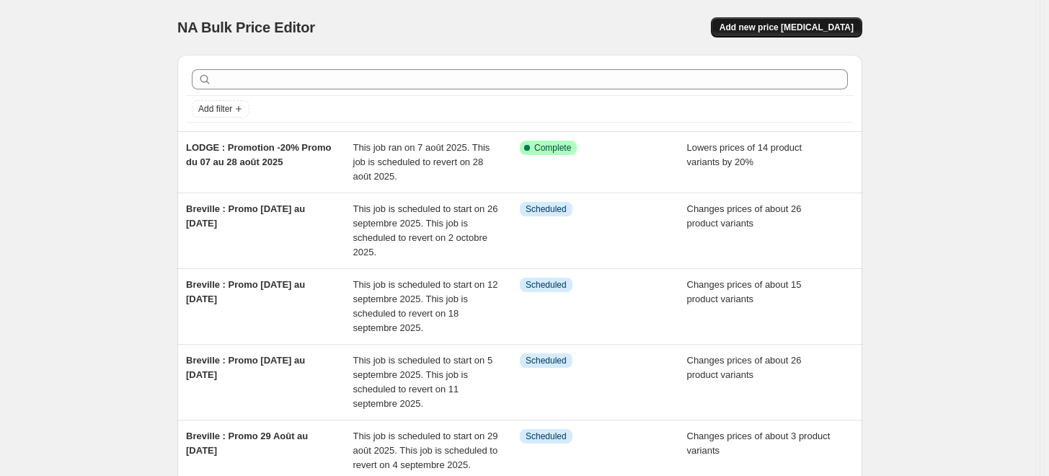
click at [763, 31] on span "Add new price [MEDICAL_DATA]" at bounding box center [786, 28] width 134 height 12
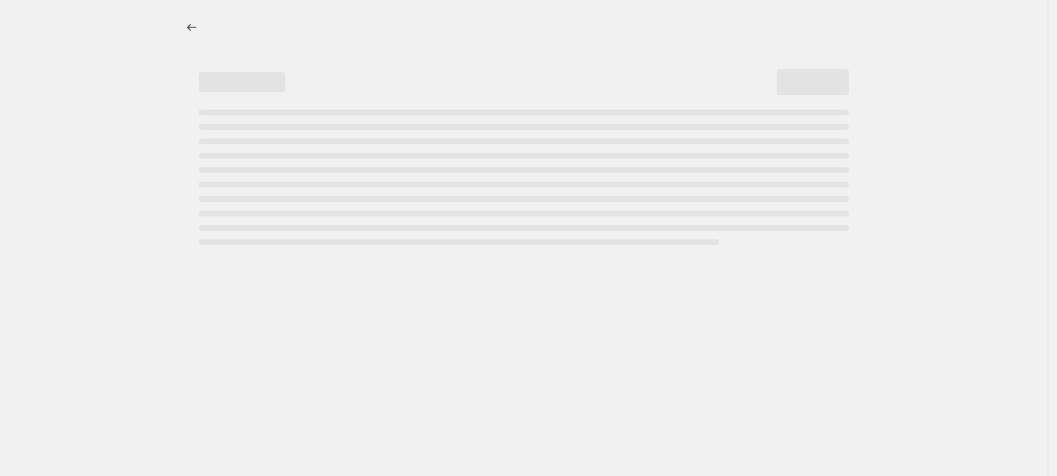
select select "percentage"
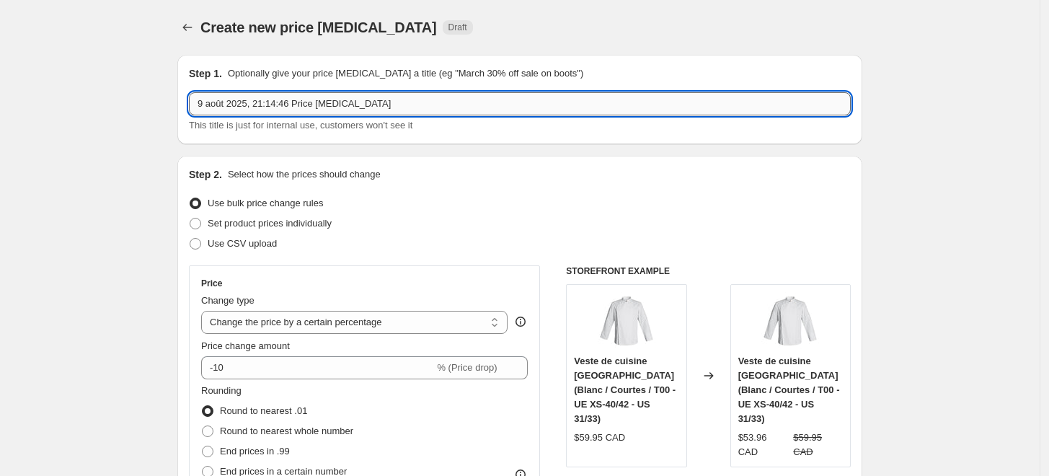
click at [248, 112] on input "9 août 2025, 21:14:46 Price [MEDICAL_DATA]" at bounding box center [520, 103] width 662 height 23
click at [373, 114] on input "[PERSON_NAME] : 27 août -" at bounding box center [520, 103] width 662 height 23
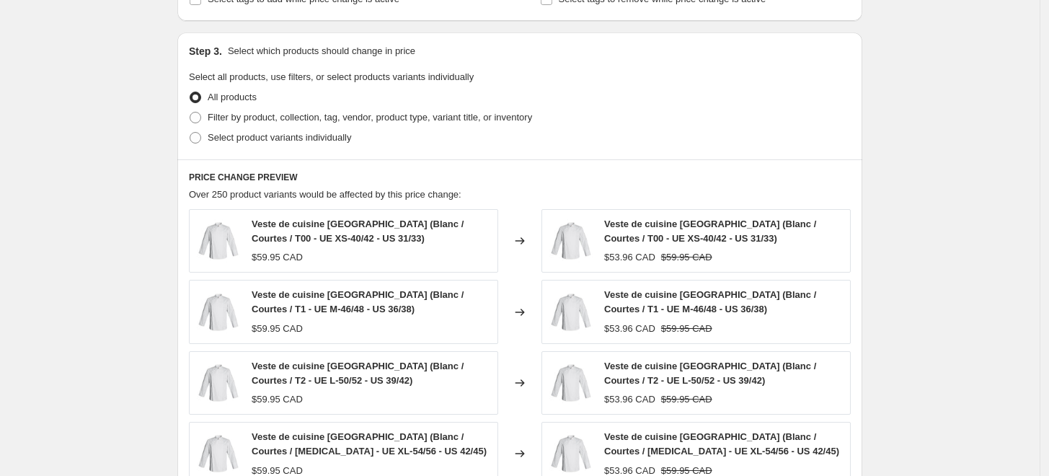
scroll to position [640, 0]
type input "[PERSON_NAME] : 27 août au 8 septembre 2025"
click at [242, 140] on span "Select product variants individually" at bounding box center [279, 138] width 143 height 11
click at [190, 133] on input "Select product variants individually" at bounding box center [190, 133] width 1 height 1
radio input "true"
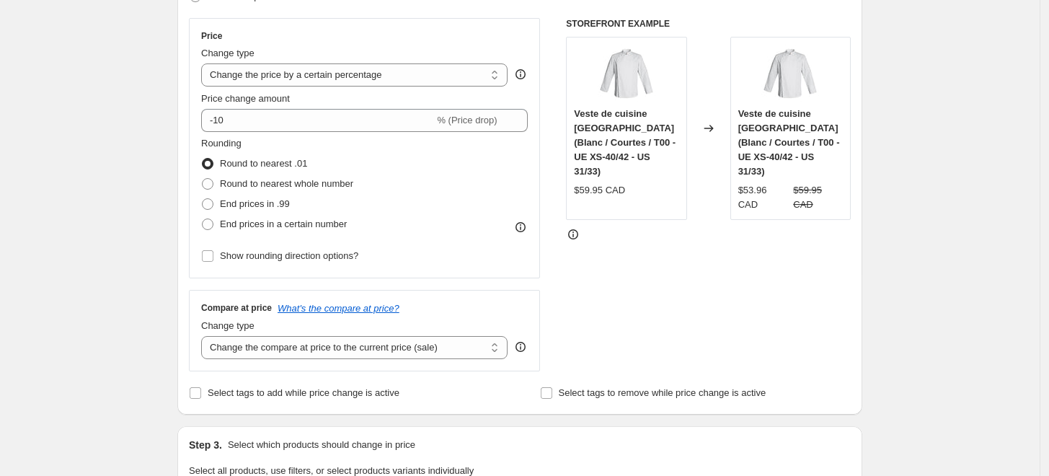
scroll to position [160, 0]
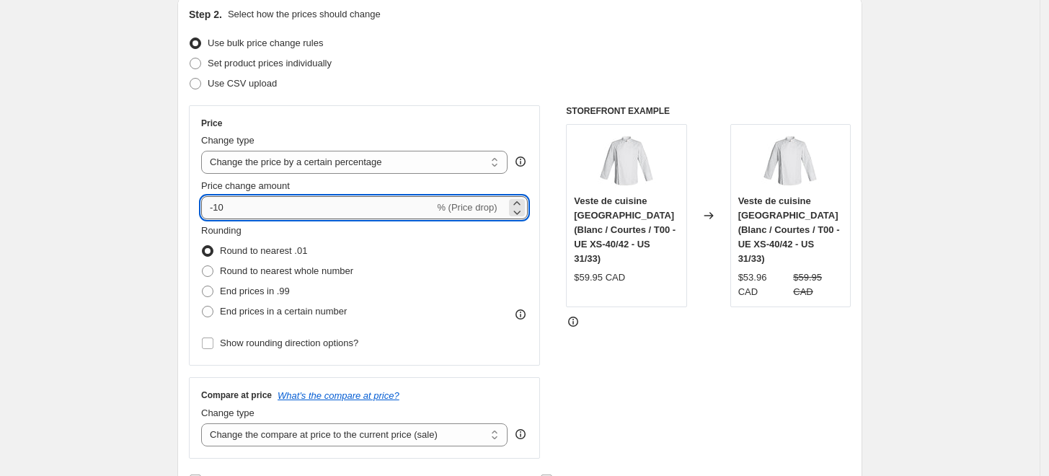
click at [400, 210] on input "-10" at bounding box center [317, 207] width 233 height 23
type input "-1"
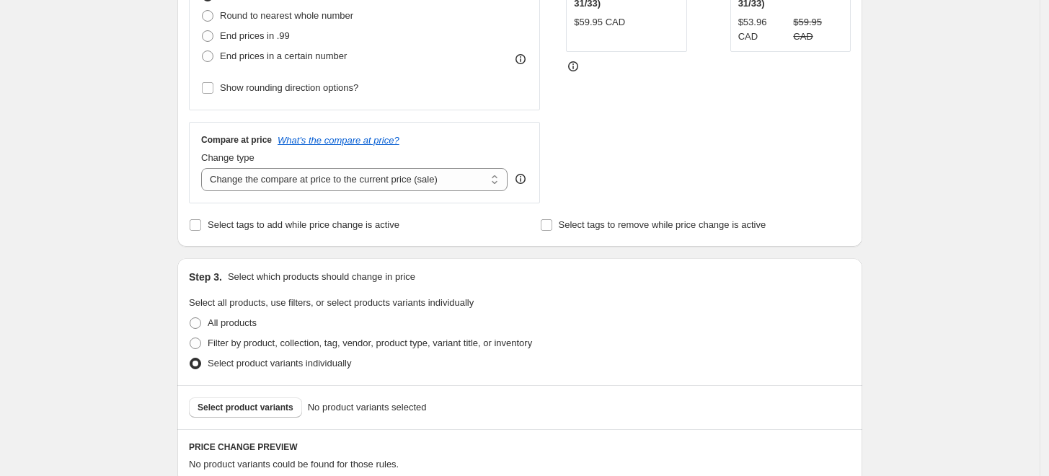
scroll to position [240, 0]
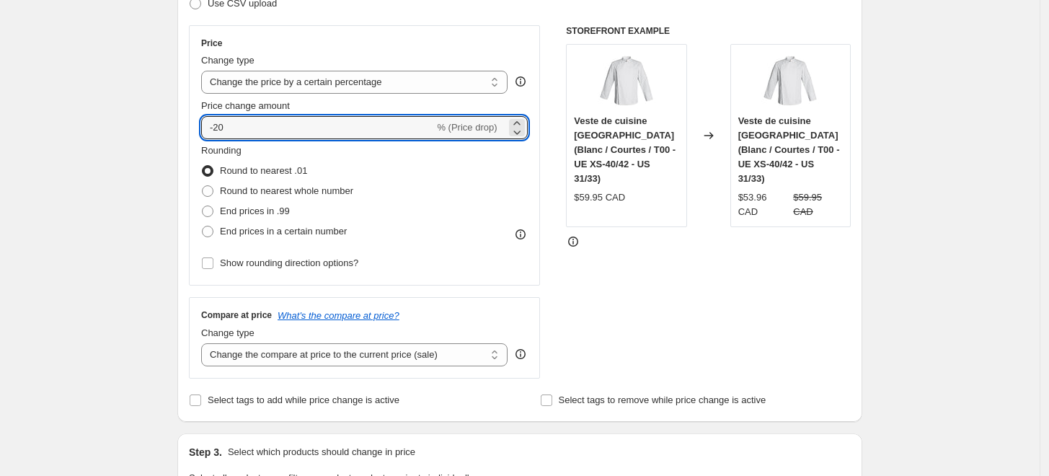
type input "-20"
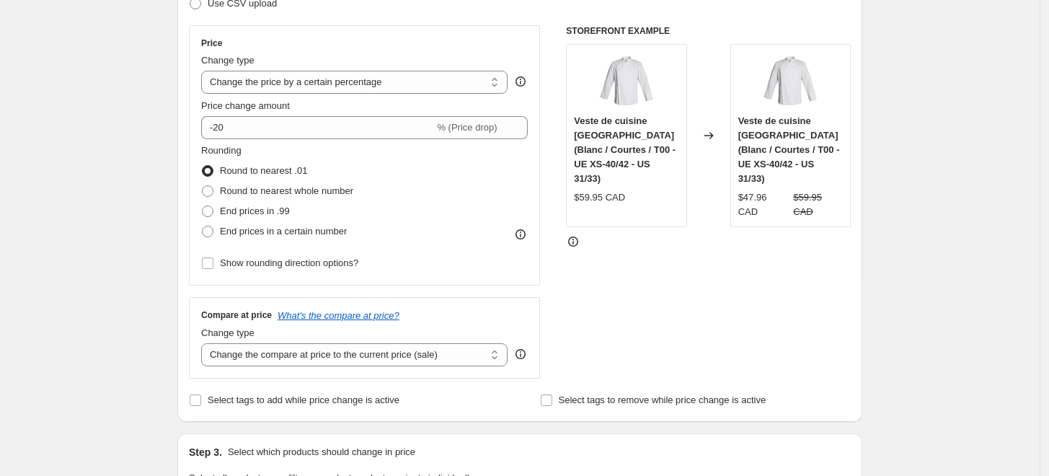
drag, startPoint x: 718, startPoint y: 301, endPoint x: 596, endPoint y: 281, distance: 123.5
click at [714, 299] on div "STOREFRONT EXAMPLE Veste de cuisine [GEOGRAPHIC_DATA] (Blanc / Courtes / T00 - …" at bounding box center [708, 201] width 285 height 353
click at [301, 192] on span "Round to nearest whole number" at bounding box center [286, 190] width 133 height 11
click at [203, 186] on input "Round to nearest whole number" at bounding box center [202, 185] width 1 height 1
radio input "true"
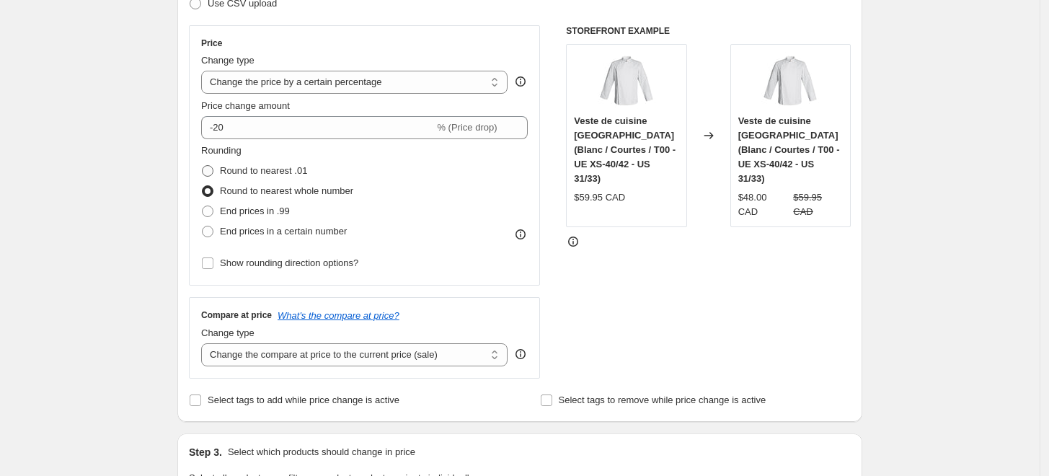
click at [288, 173] on span "Round to nearest .01" at bounding box center [263, 170] width 87 height 11
click at [203, 166] on input "Round to nearest .01" at bounding box center [202, 165] width 1 height 1
radio input "true"
click at [283, 210] on span "End prices in .99" at bounding box center [255, 210] width 70 height 11
click at [203, 206] on input "End prices in .99" at bounding box center [202, 205] width 1 height 1
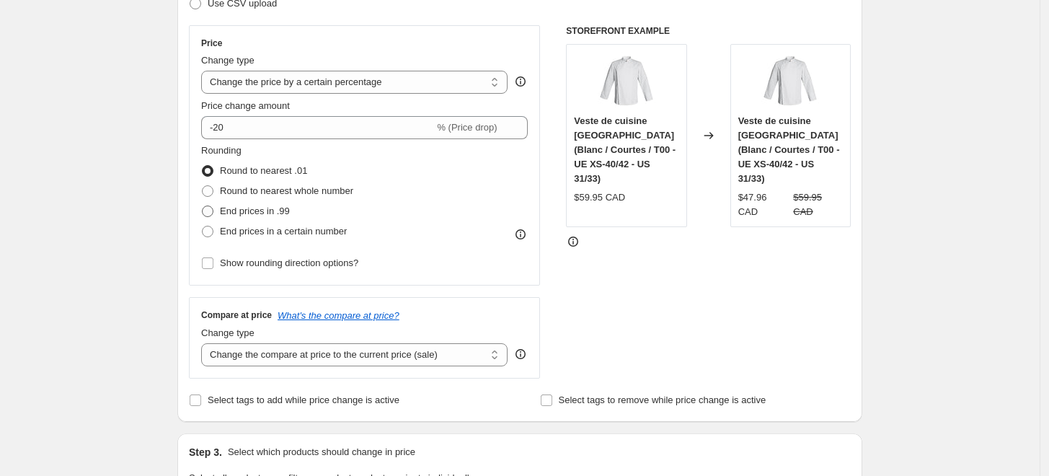
radio input "true"
click at [301, 228] on span "End prices in a certain number" at bounding box center [283, 231] width 127 height 11
click at [203, 226] on input "End prices in a certain number" at bounding box center [202, 226] width 1 height 1
radio input "true"
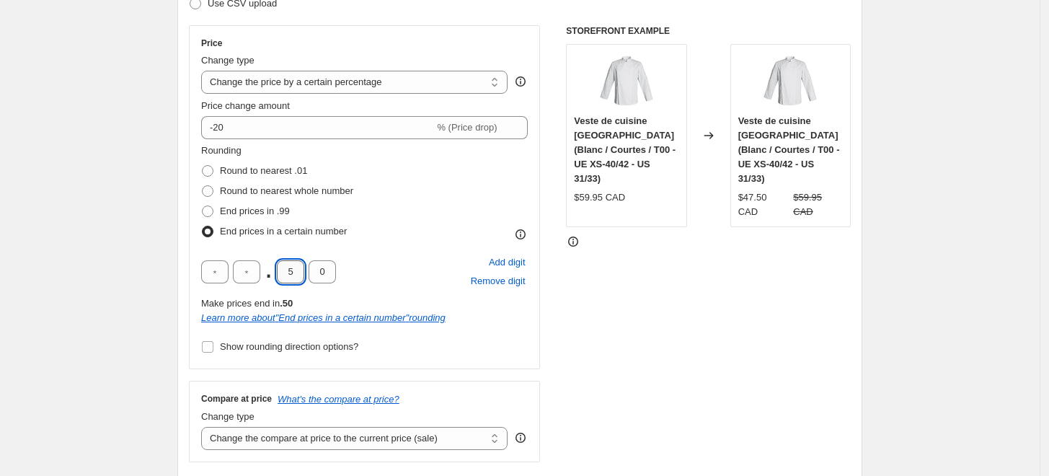
click at [301, 270] on input "5" at bounding box center [290, 271] width 27 height 23
type input "9"
drag, startPoint x: 323, startPoint y: 261, endPoint x: 327, endPoint y: 273, distance: 12.8
click at [325, 264] on input "0" at bounding box center [322, 271] width 27 height 23
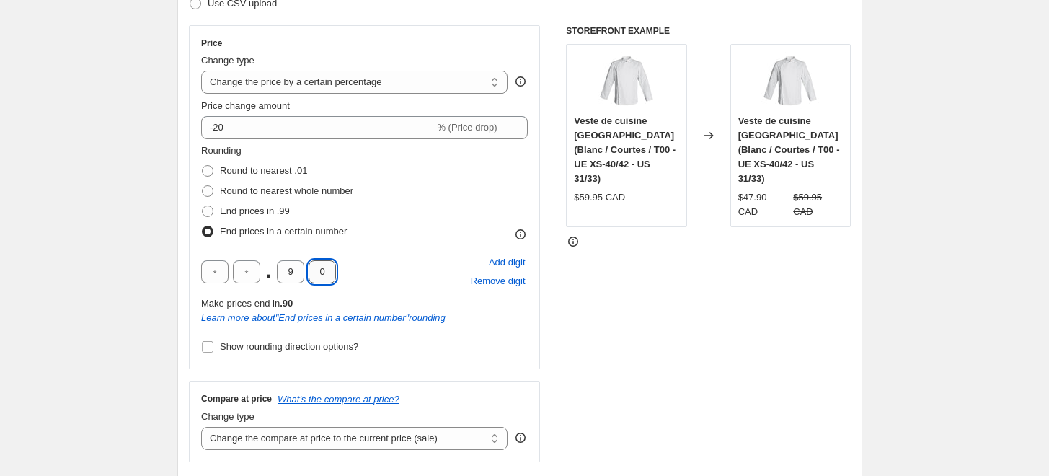
click at [327, 273] on input "0" at bounding box center [322, 271] width 27 height 23
type input "5"
click at [625, 366] on div "STOREFRONT EXAMPLE Veste de cuisine [GEOGRAPHIC_DATA] (Blanc / Courtes / T00 - …" at bounding box center [708, 243] width 285 height 437
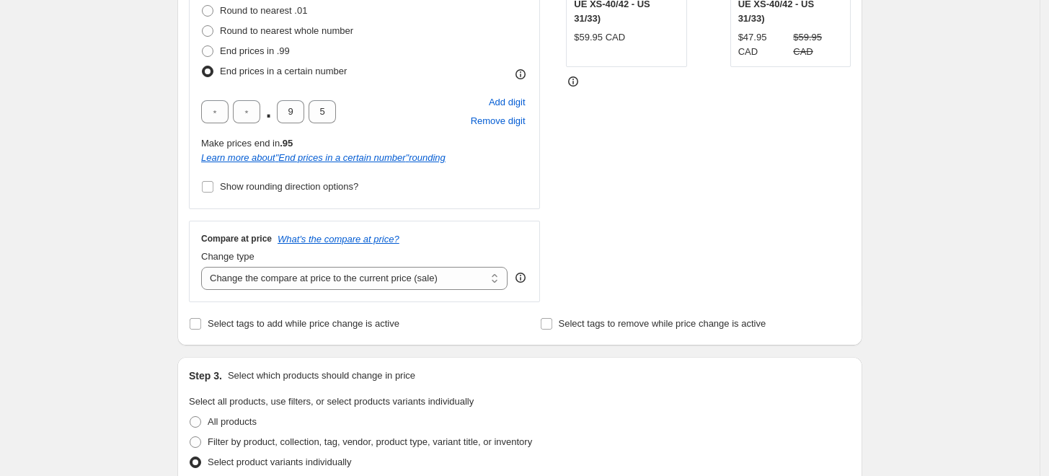
scroll to position [320, 0]
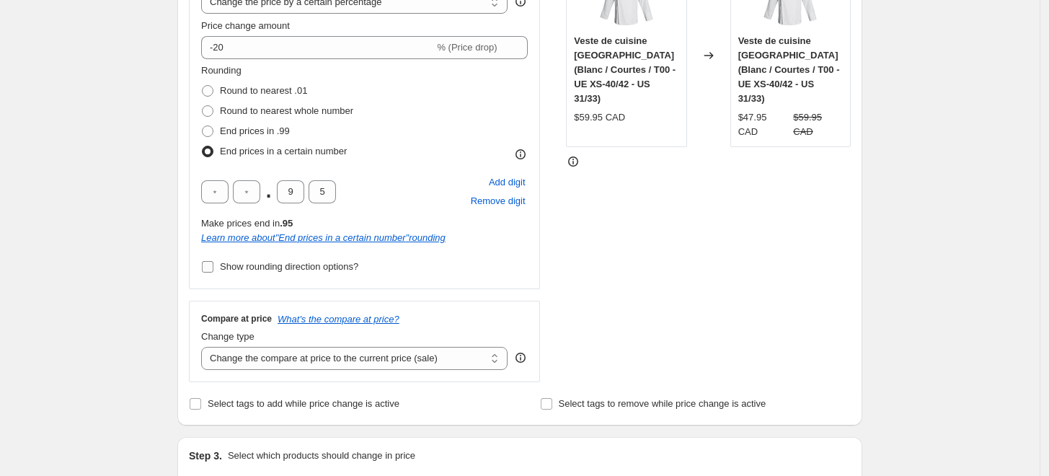
click at [303, 267] on span "Show rounding direction options?" at bounding box center [289, 266] width 138 height 11
click at [213, 267] on input "Show rounding direction options?" at bounding box center [208, 267] width 12 height 12
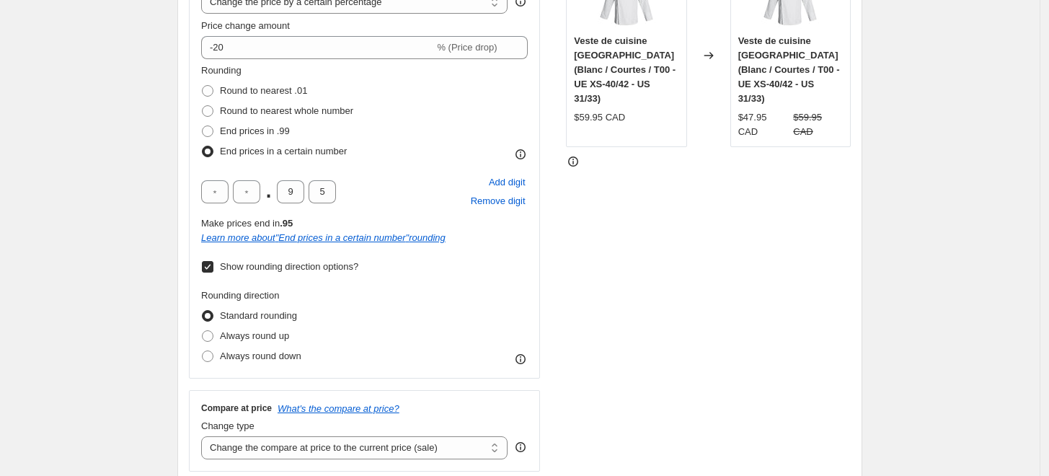
click at [303, 267] on span "Show rounding direction options?" at bounding box center [289, 266] width 138 height 11
click at [213, 267] on input "Show rounding direction options?" at bounding box center [208, 267] width 12 height 12
checkbox input "false"
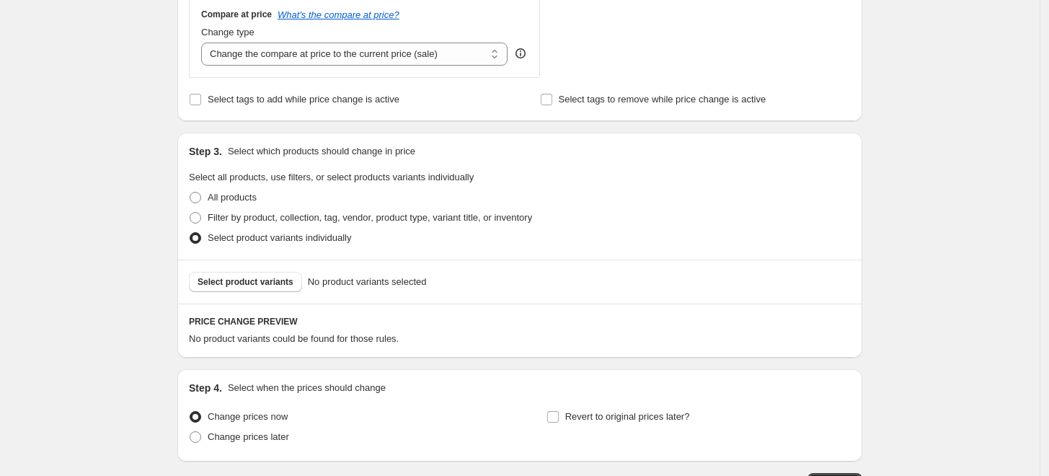
scroll to position [729, 0]
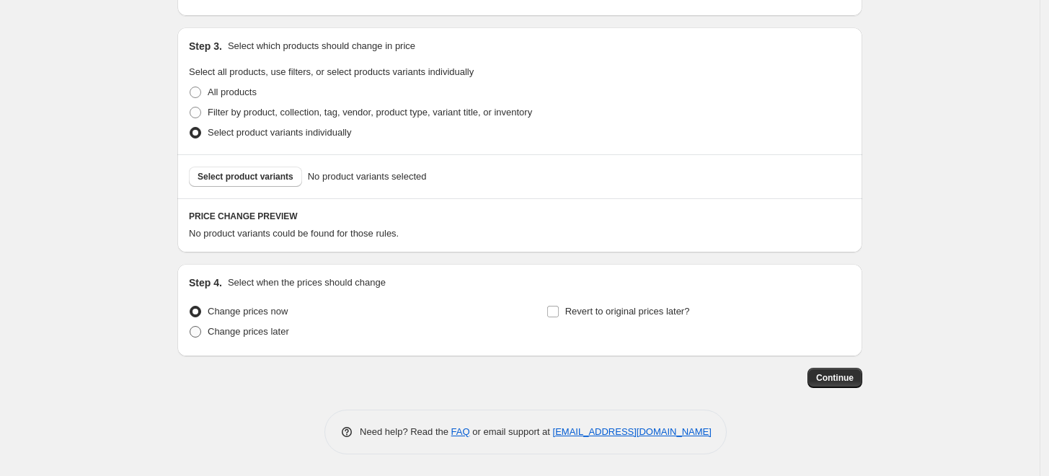
click at [254, 334] on span "Change prices later" at bounding box center [248, 331] width 81 height 11
click at [190, 327] on input "Change prices later" at bounding box center [190, 326] width 1 height 1
radio input "true"
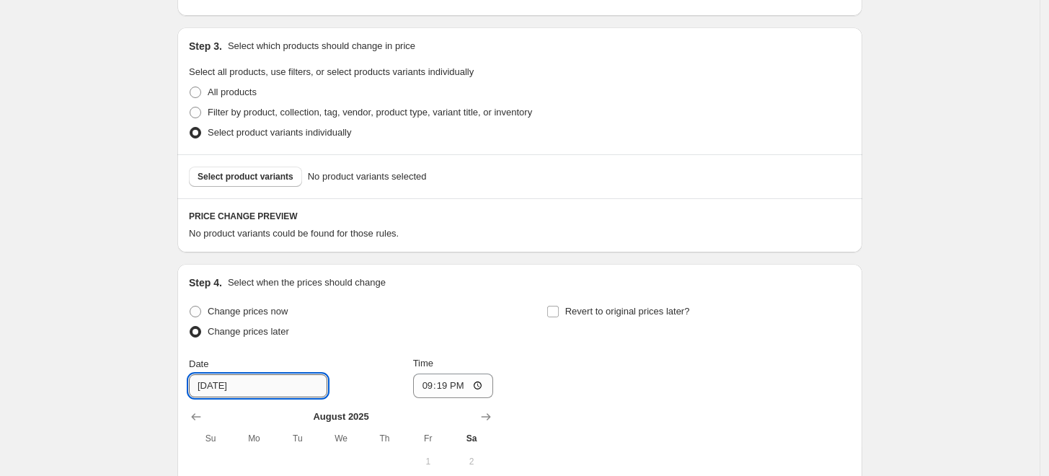
click at [262, 387] on input "[DATE]" at bounding box center [258, 385] width 138 height 23
click at [236, 386] on input "[DATE]" at bounding box center [258, 385] width 138 height 23
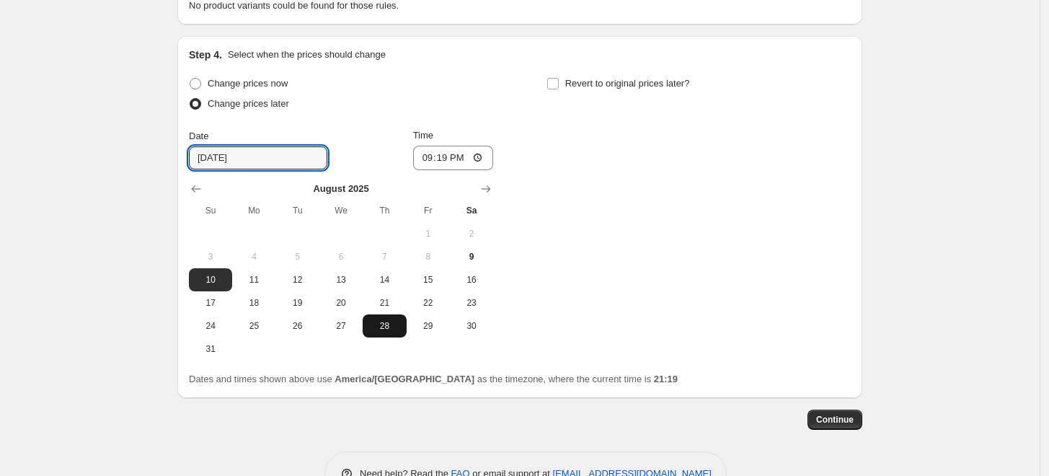
scroll to position [970, 0]
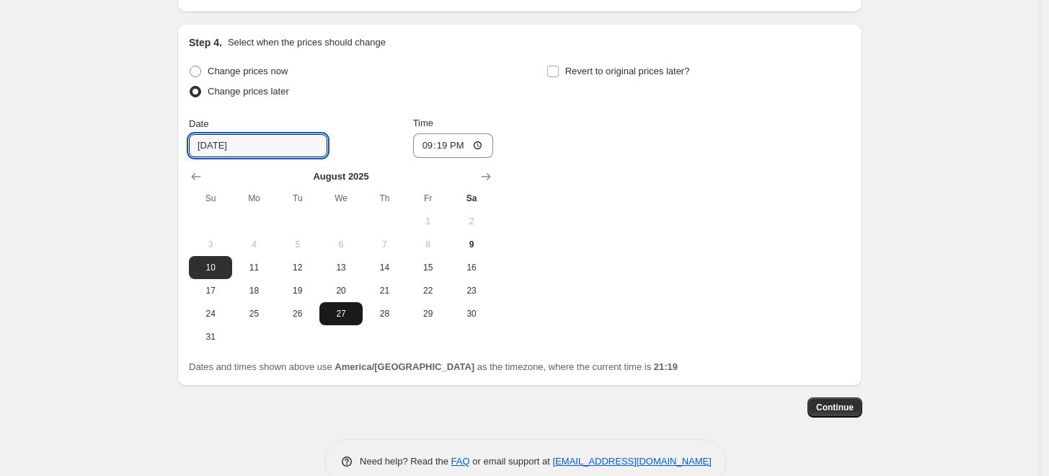
click at [333, 321] on button "27" at bounding box center [340, 313] width 43 height 23
type input "[DATE]"
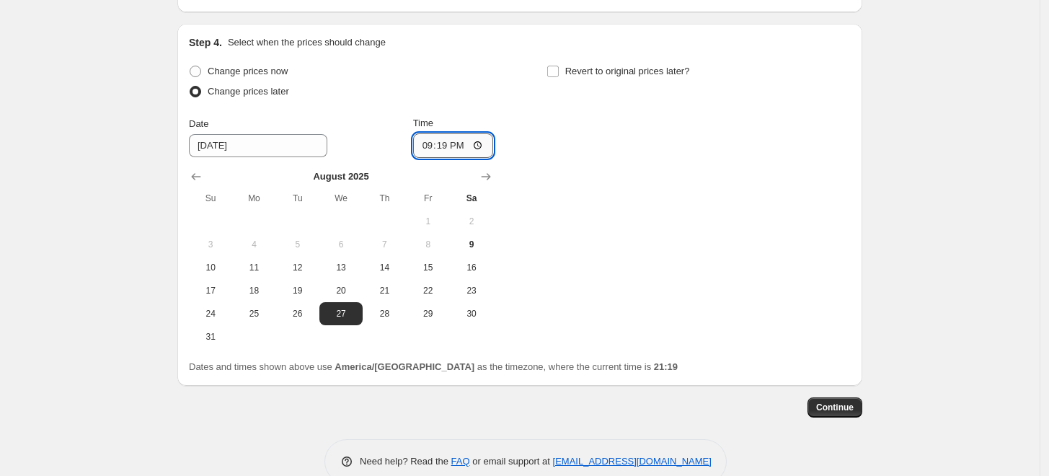
click at [445, 143] on input "21:19" at bounding box center [453, 145] width 81 height 25
type input "00:00"
click at [577, 76] on span "Revert to original prices later?" at bounding box center [627, 71] width 125 height 11
click at [559, 77] on input "Revert to original prices later?" at bounding box center [553, 72] width 12 height 12
checkbox input "true"
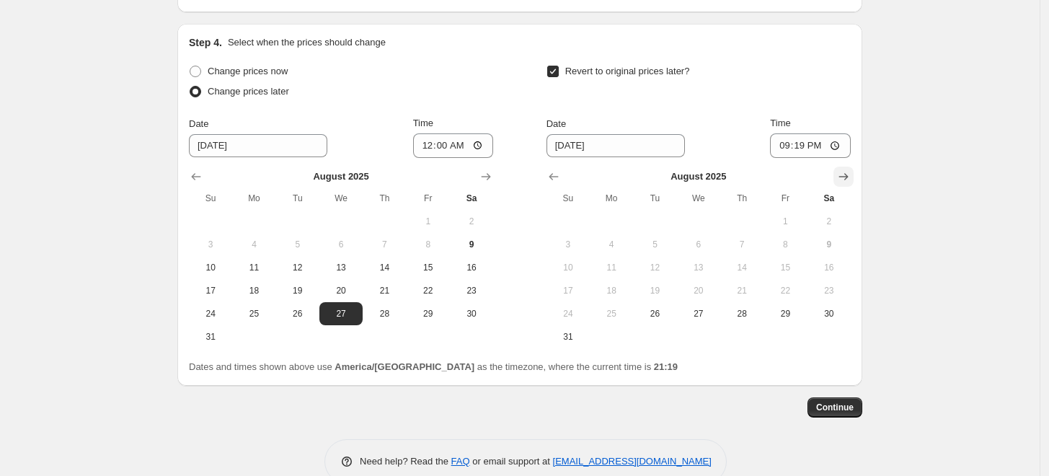
click at [848, 175] on icon "Show next month, September 2025" at bounding box center [843, 176] width 9 height 7
click at [622, 241] on span "8" at bounding box center [611, 245] width 32 height 12
type input "[DATE]"
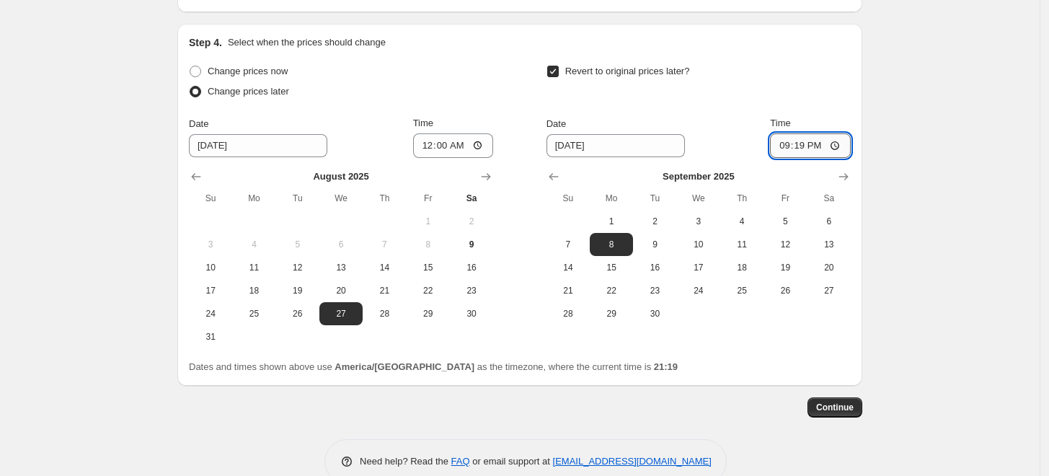
click at [803, 145] on input "21:19" at bounding box center [810, 145] width 81 height 25
type input "23:59"
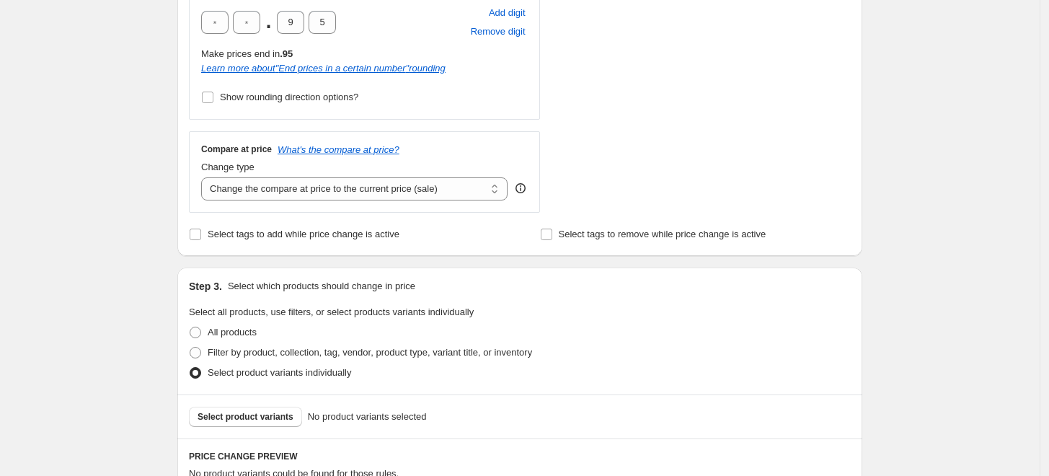
scroll to position [729, 0]
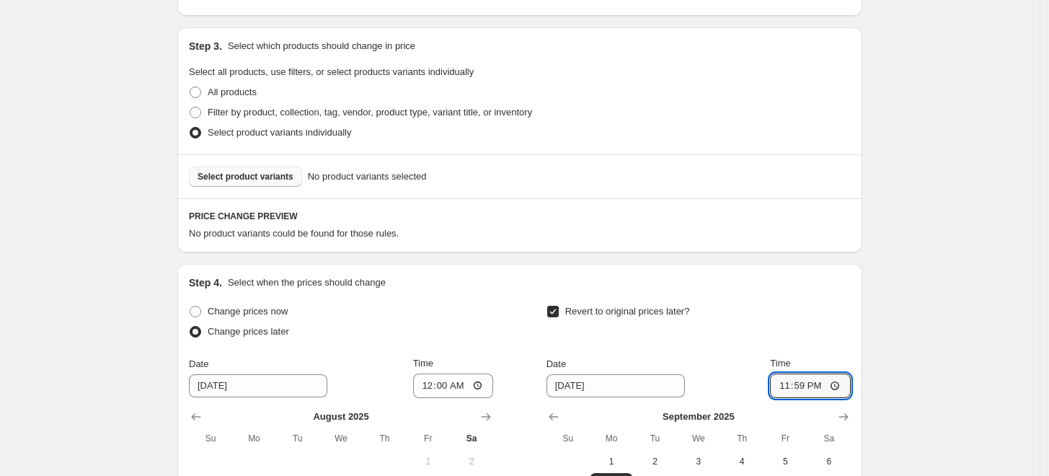
click at [252, 177] on span "Select product variants" at bounding box center [246, 177] width 96 height 12
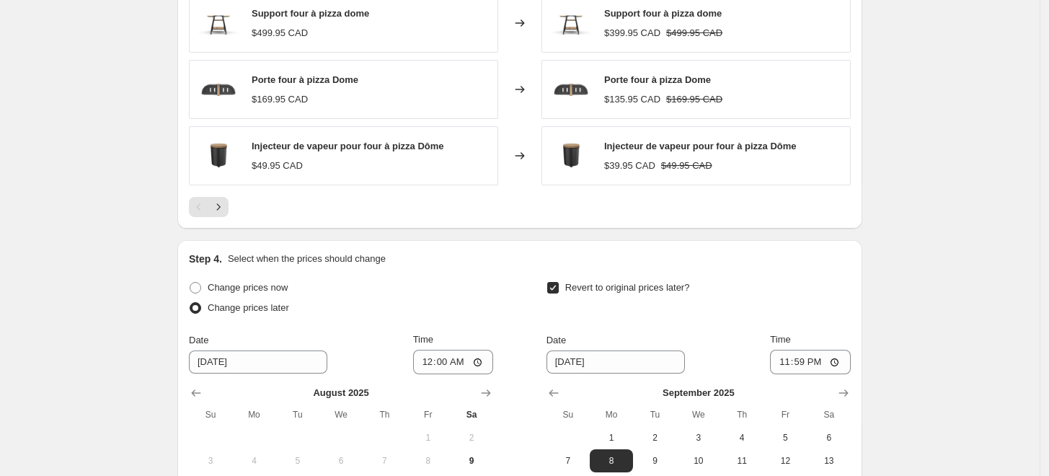
scroll to position [1210, 0]
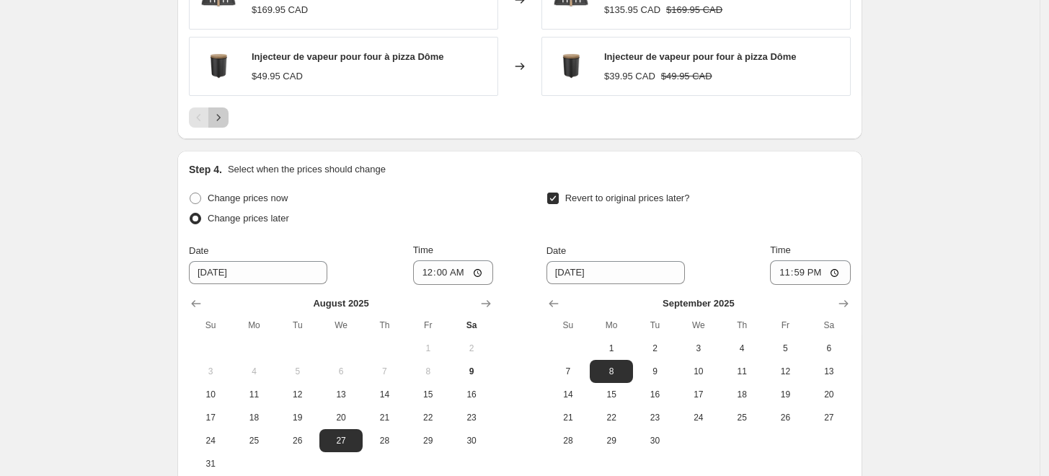
click at [229, 122] on button "Next" at bounding box center [218, 117] width 20 height 20
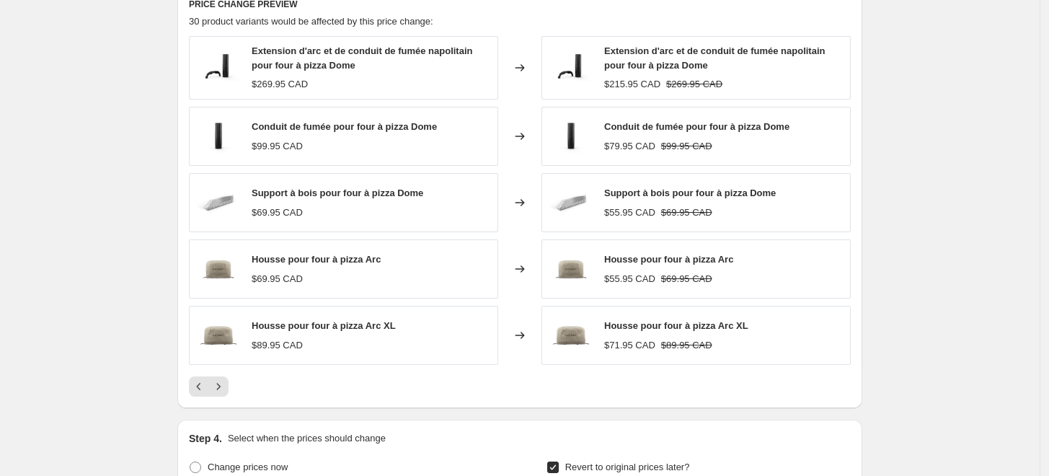
scroll to position [970, 0]
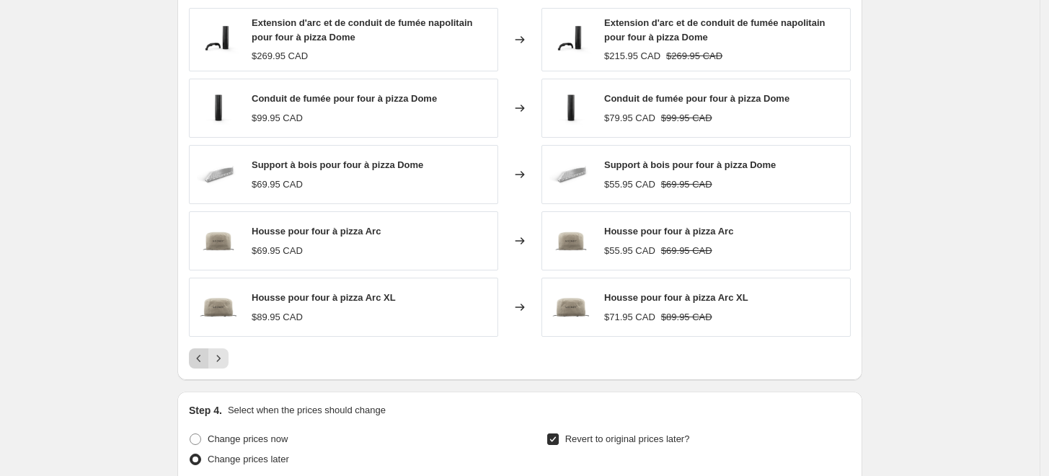
click at [204, 362] on icon "Previous" at bounding box center [199, 358] width 14 height 14
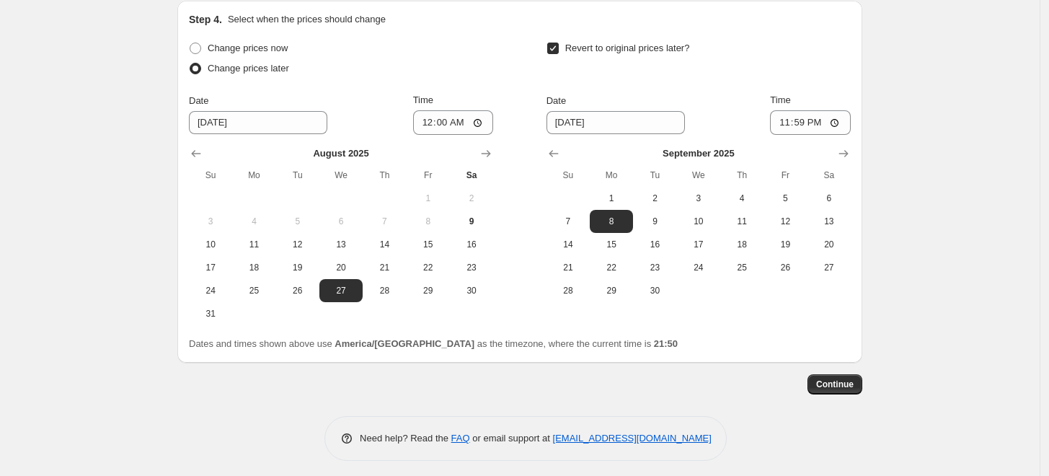
scroll to position [1367, 0]
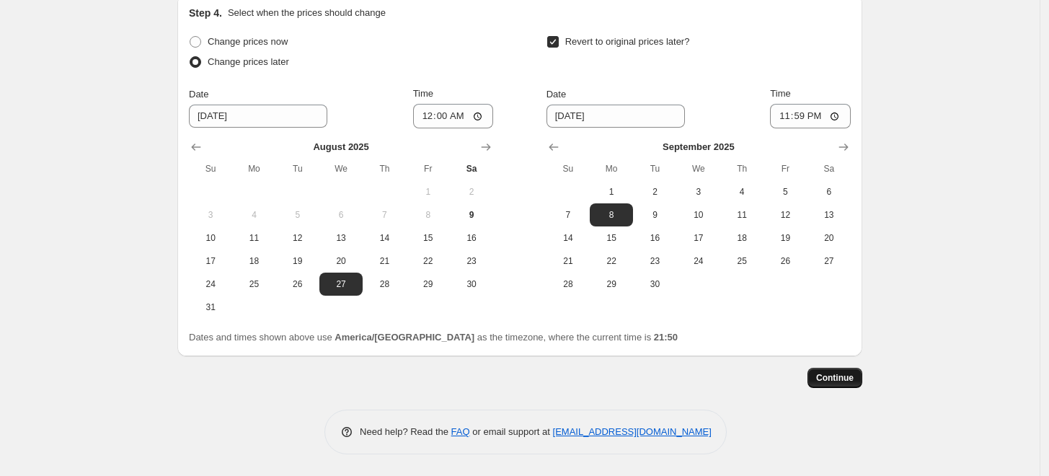
click at [848, 379] on span "Continue" at bounding box center [834, 378] width 37 height 12
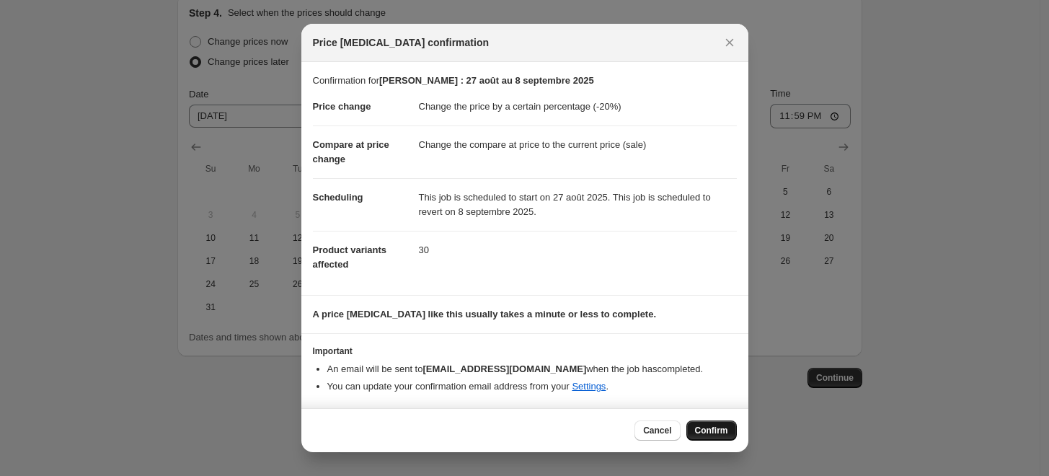
click at [721, 436] on span "Confirm" at bounding box center [711, 431] width 33 height 12
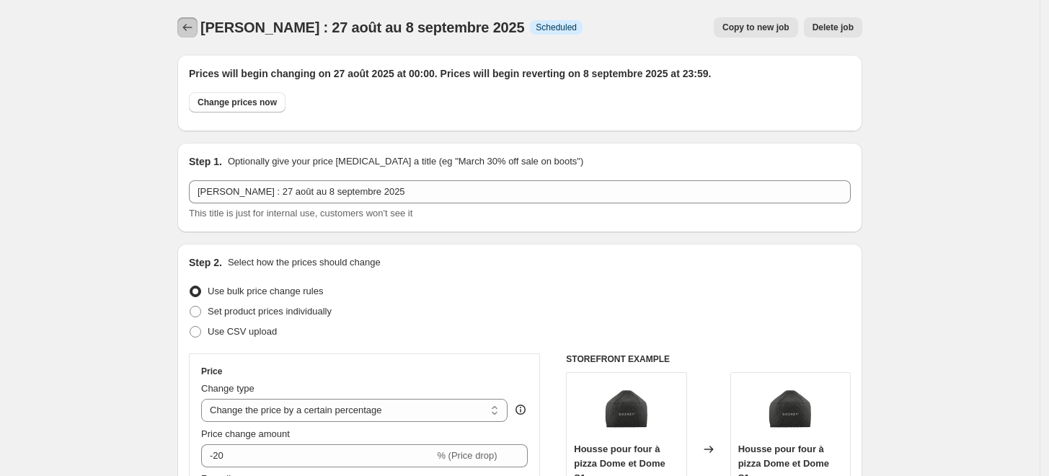
click at [194, 22] on icon "Price change jobs" at bounding box center [187, 27] width 14 height 14
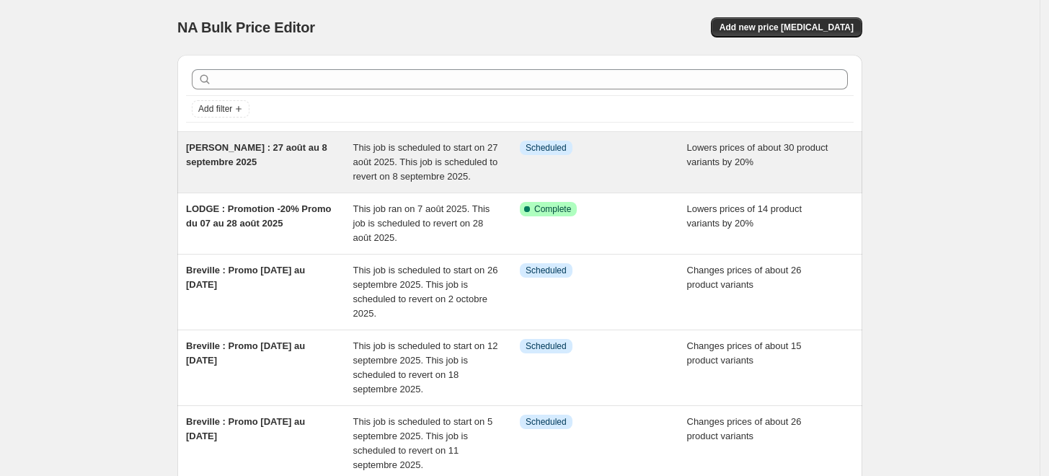
click at [286, 167] on div "[PERSON_NAME] : 27 août au 8 septembre 2025" at bounding box center [269, 162] width 167 height 43
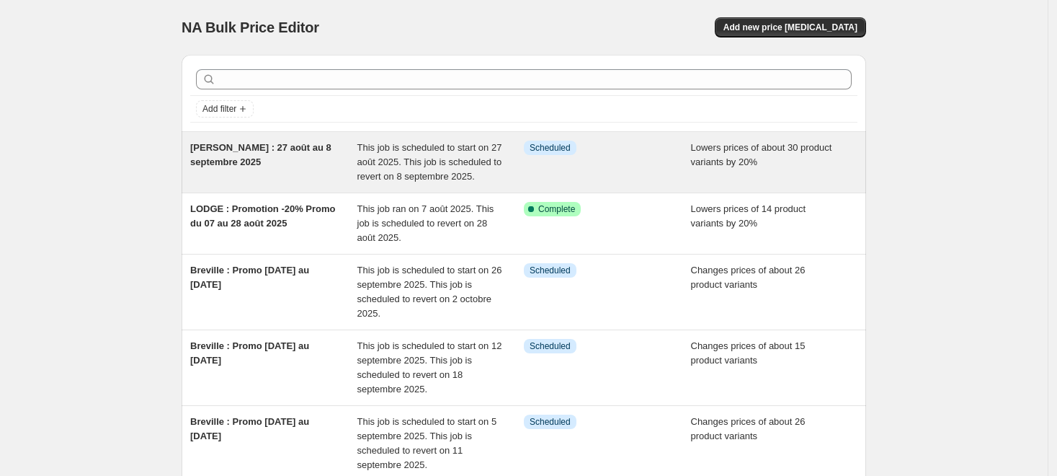
select select "percentage"
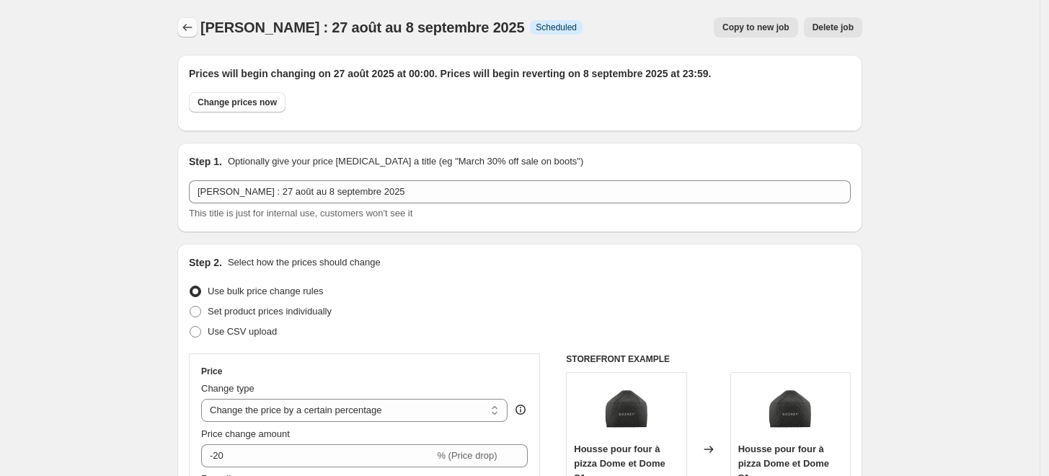
click at [191, 26] on icon "Price change jobs" at bounding box center [187, 27] width 14 height 14
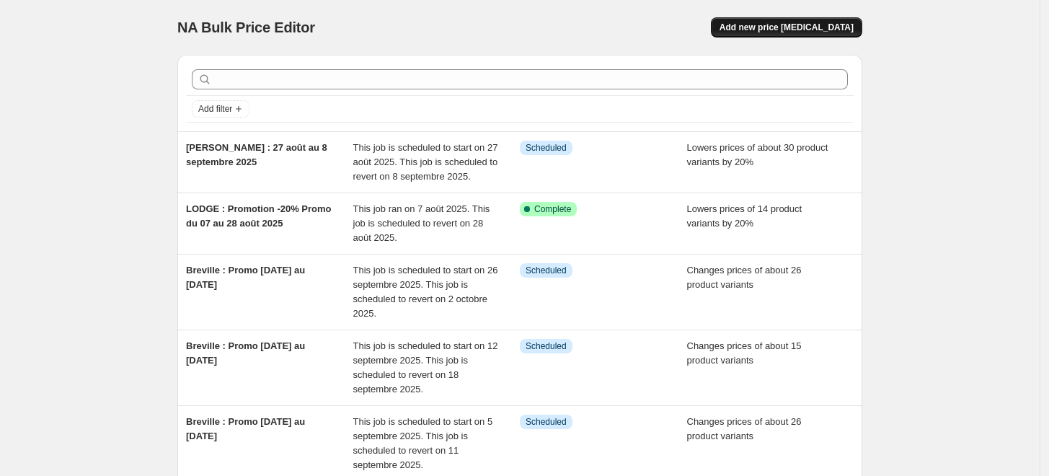
click at [784, 33] on button "Add new price [MEDICAL_DATA]" at bounding box center [786, 27] width 151 height 20
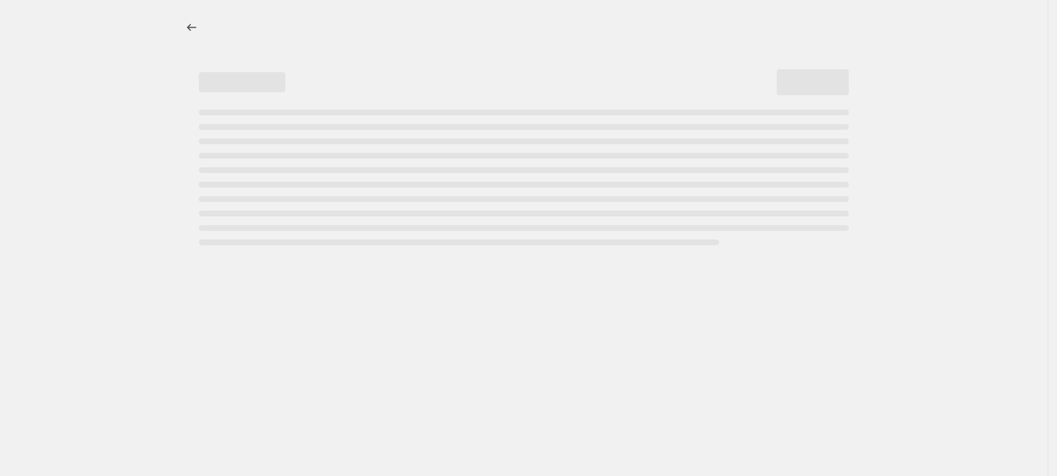
select select "percentage"
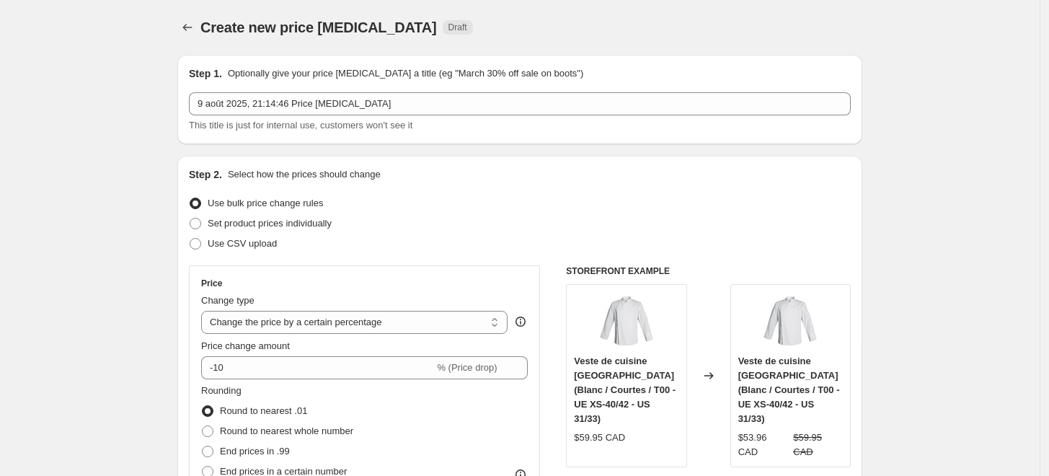
click at [187, 29] on icon "Price change jobs" at bounding box center [187, 27] width 14 height 14
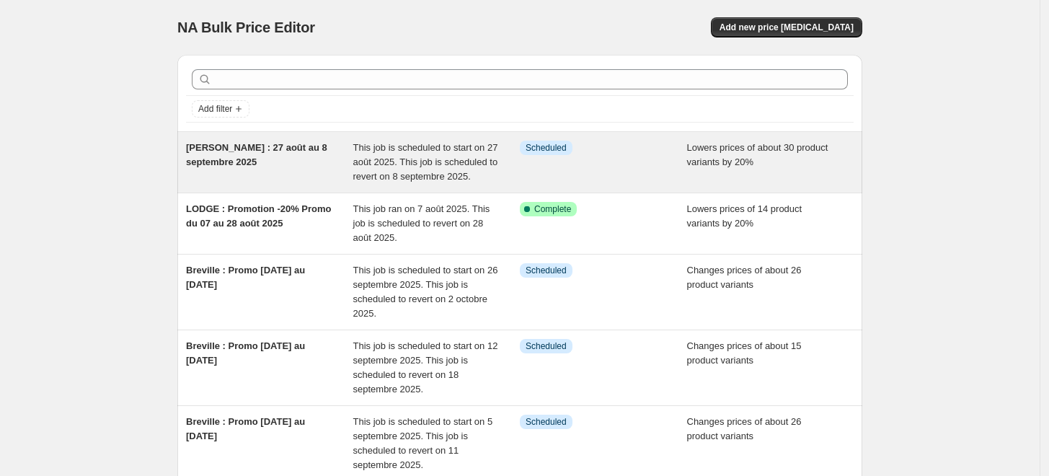
click at [290, 154] on div "[PERSON_NAME] : 27 août au 8 septembre 2025" at bounding box center [269, 162] width 167 height 43
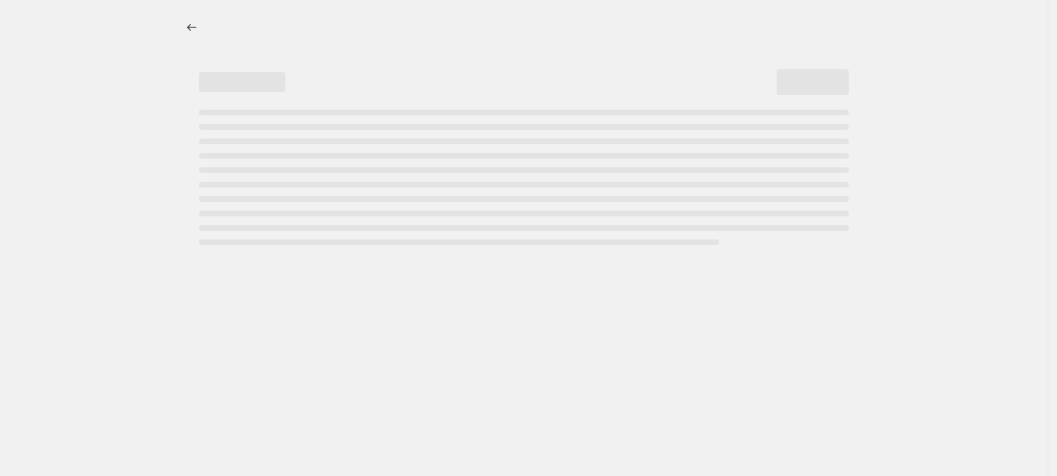
select select "percentage"
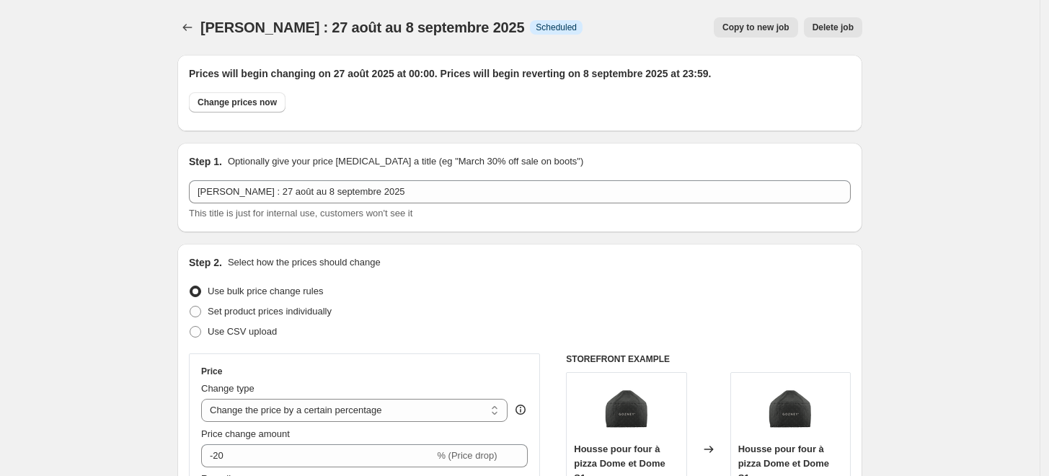
click at [448, 20] on span "[PERSON_NAME] : 27 août au 8 septembre 2025" at bounding box center [362, 27] width 324 height 16
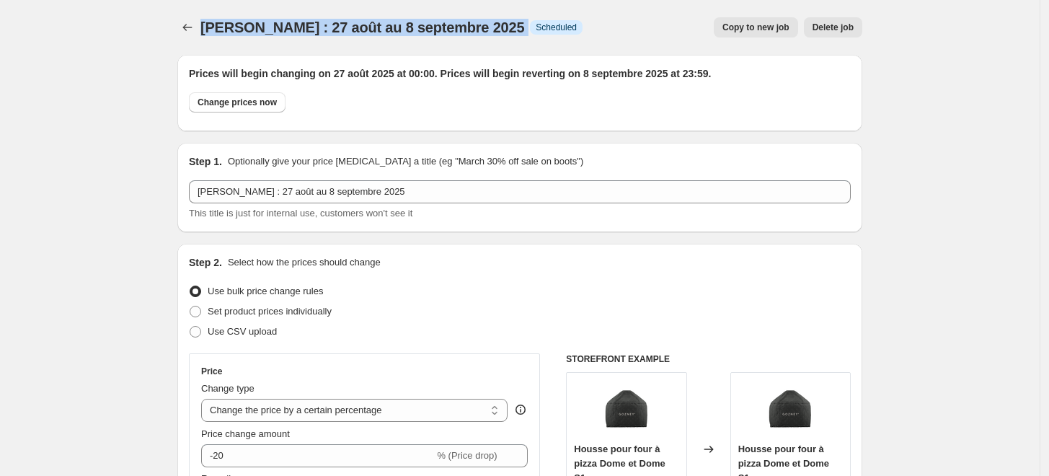
click at [448, 20] on span "[PERSON_NAME] : 27 août au 8 septembre 2025" at bounding box center [362, 27] width 324 height 16
copy span "[PERSON_NAME] : 27 août au 8 septembre 2025"
click at [191, 27] on icon "Price change jobs" at bounding box center [187, 27] width 14 height 14
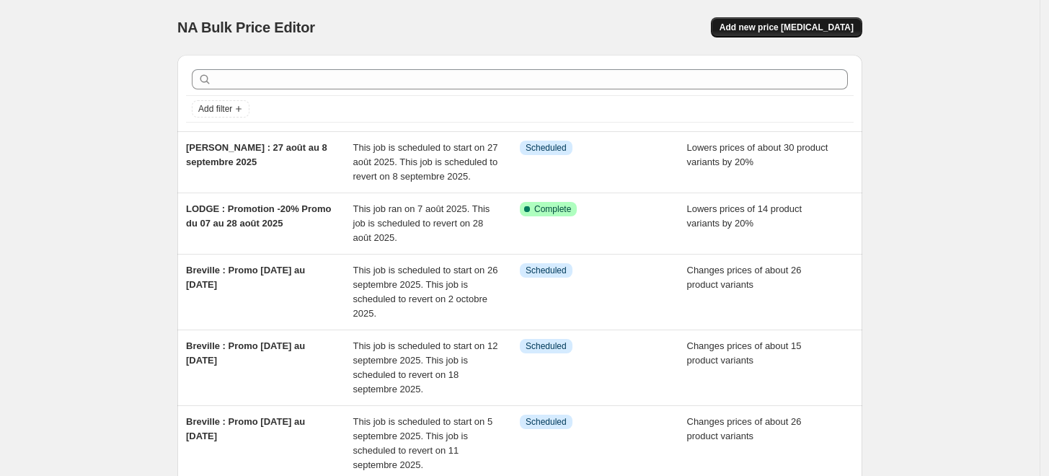
click at [804, 27] on span "Add new price [MEDICAL_DATA]" at bounding box center [786, 28] width 134 height 12
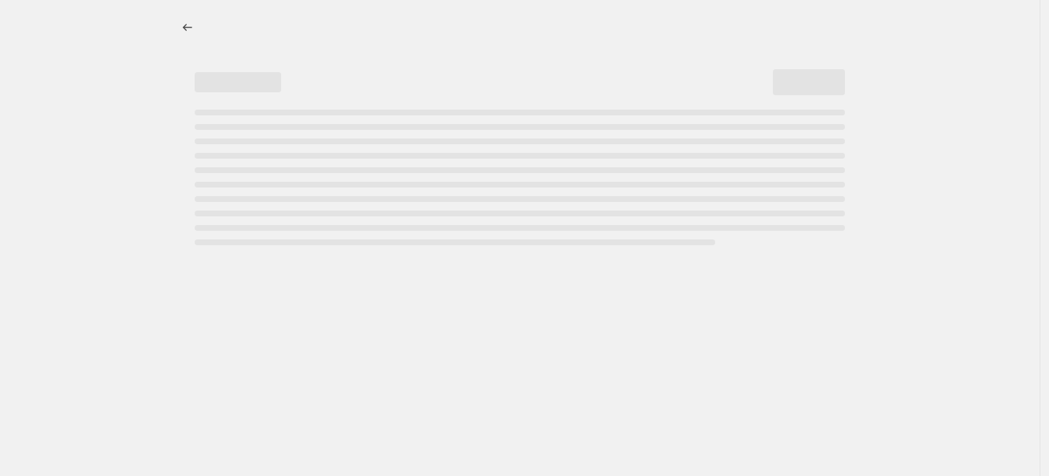
select select "percentage"
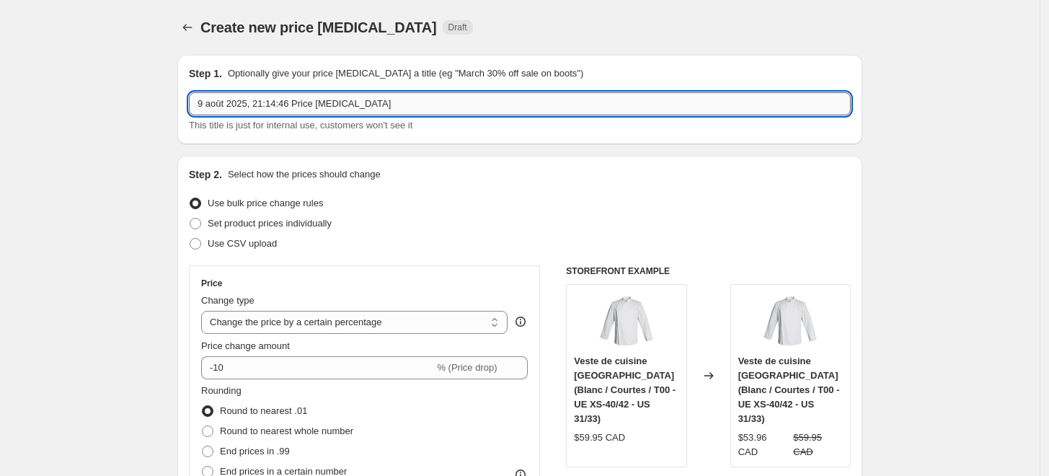
click at [405, 108] on input "9 août 2025, 21:14:46 Price [MEDICAL_DATA]" at bounding box center [520, 103] width 662 height 23
paste input "[PERSON_NAME] : 27 août au 8 septembre 2025"
type input "[PERSON_NAME] : 27 août au 8 septembre 2025"
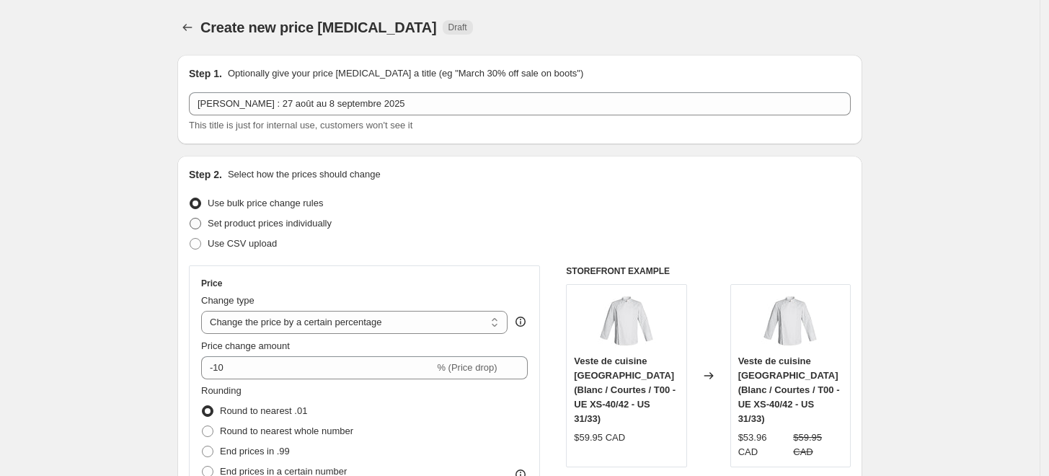
click at [262, 222] on span "Set product prices individually" at bounding box center [270, 223] width 124 height 11
click at [190, 218] on input "Set product prices individually" at bounding box center [190, 218] width 1 height 1
radio input "true"
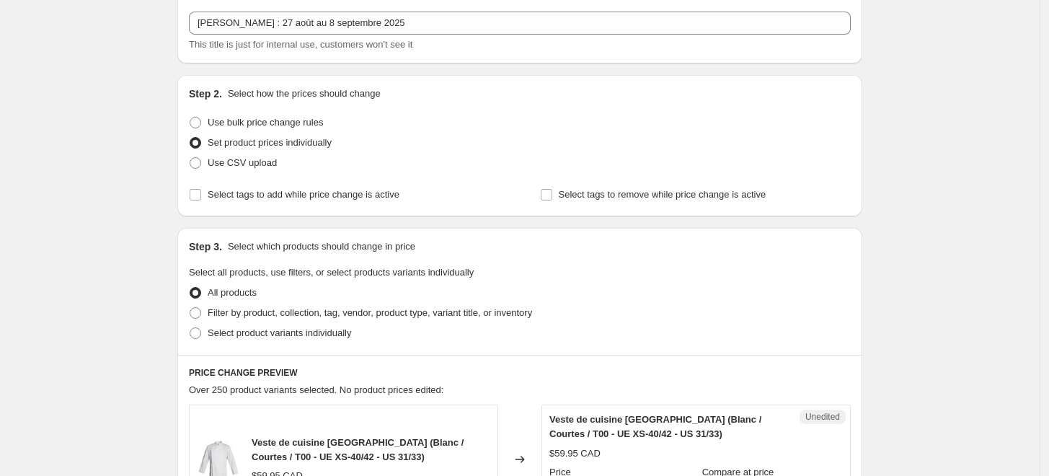
scroll to position [80, 0]
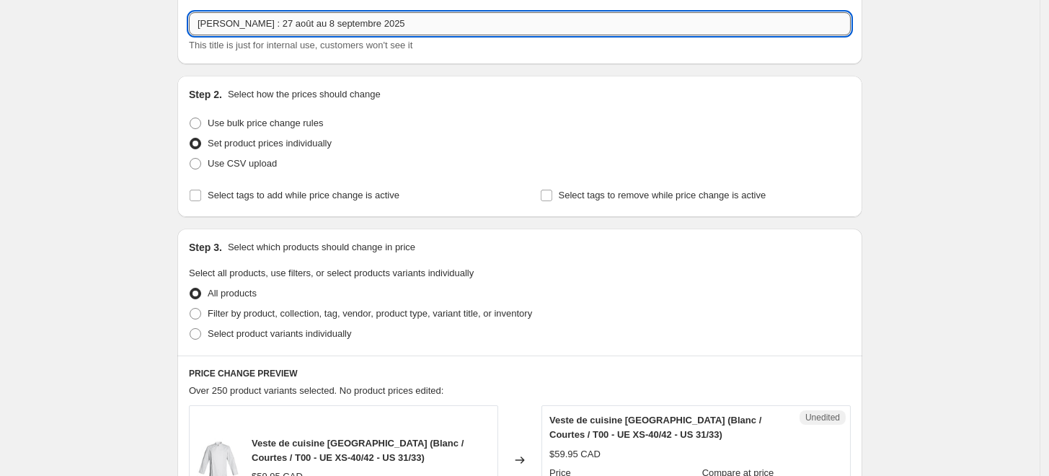
click at [231, 23] on input "[PERSON_NAME] : 27 août au 8 septembre 2025" at bounding box center [520, 23] width 662 height 23
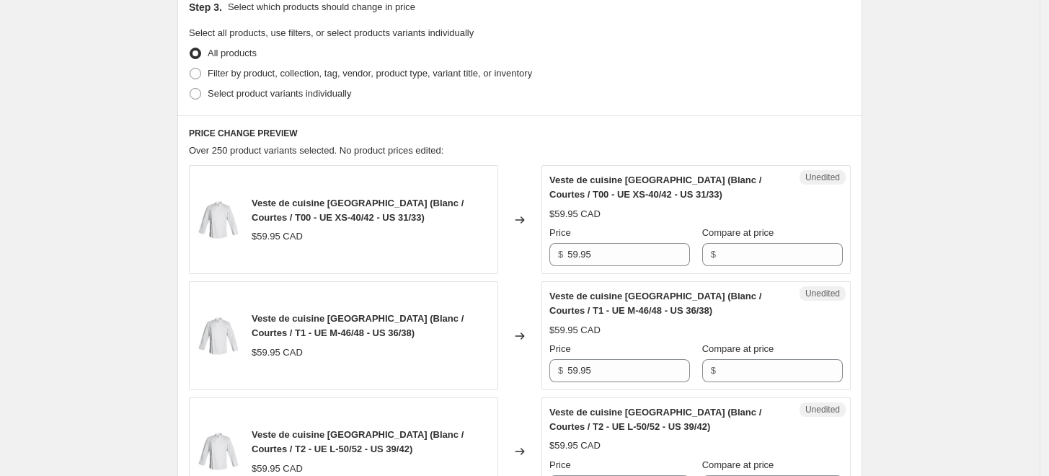
scroll to position [0, 0]
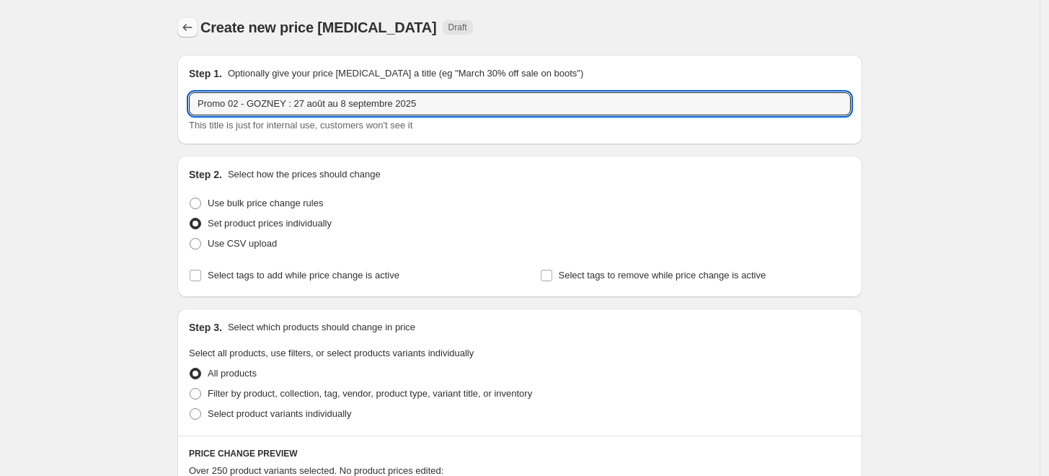
type input "Promo 02 - GOZNEY : 27 août au 8 septembre 2025"
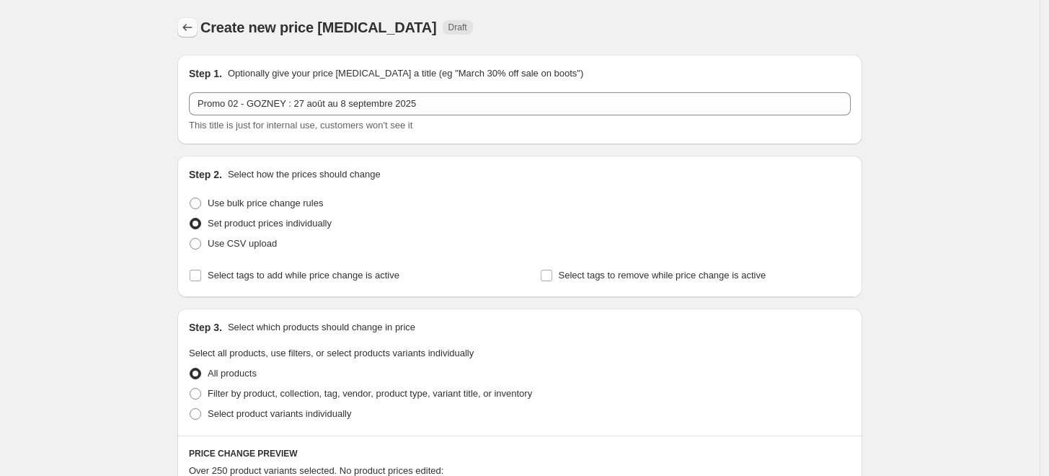
click at [194, 21] on icon "Price change jobs" at bounding box center [187, 27] width 14 height 14
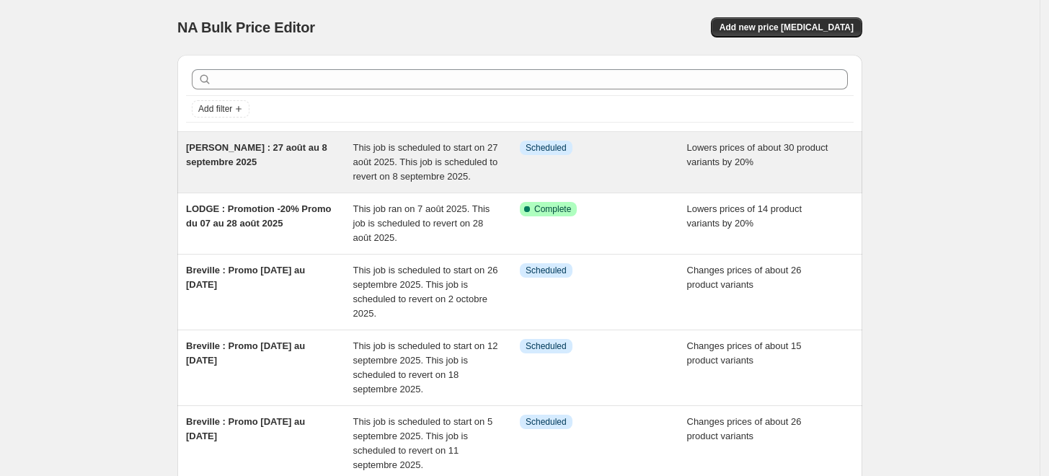
click at [438, 164] on span "This job is scheduled to start on 27 août 2025. This job is scheduled to revert…" at bounding box center [425, 162] width 145 height 40
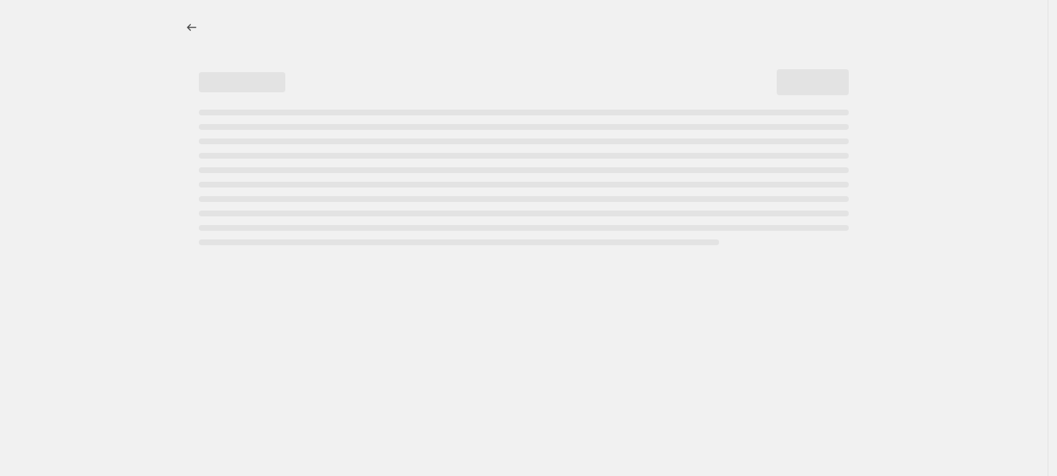
select select "percentage"
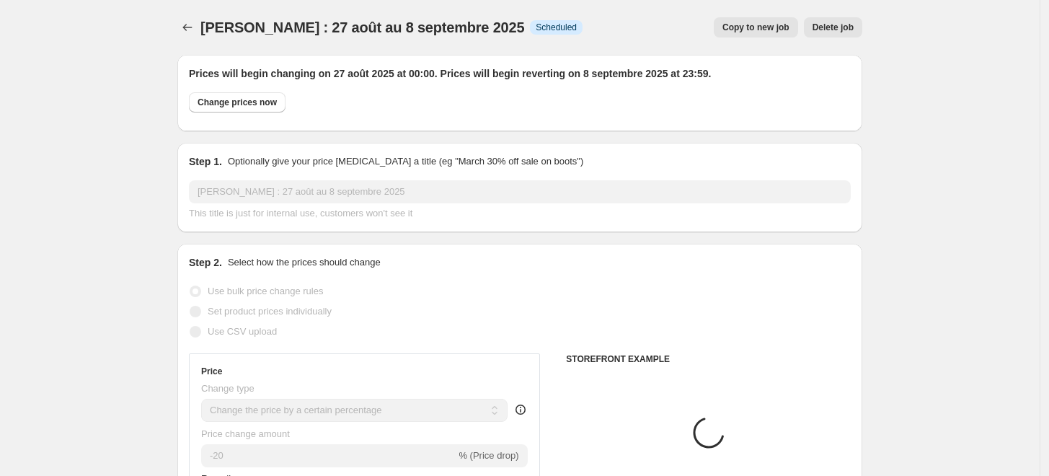
click at [782, 22] on span "Copy to new job" at bounding box center [755, 28] width 67 height 12
select select "percentage"
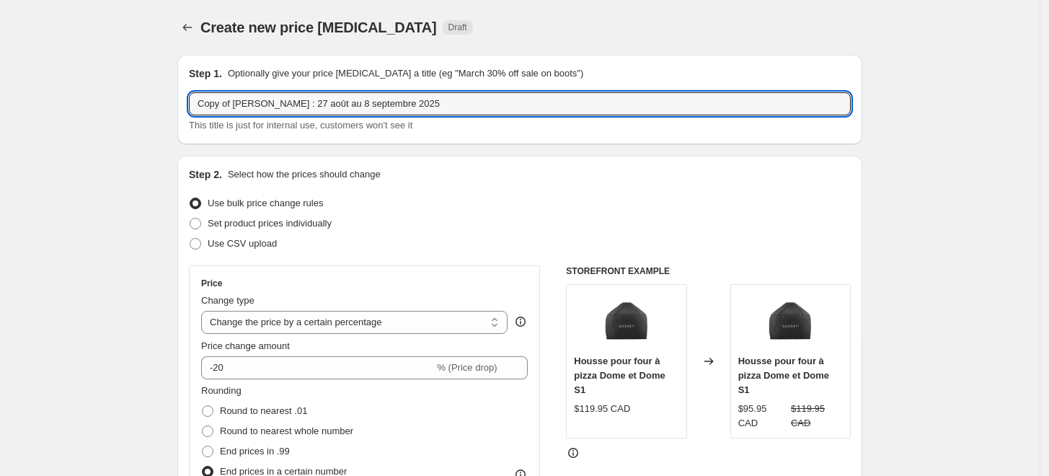
drag, startPoint x: 239, startPoint y: 101, endPoint x: 144, endPoint y: 114, distance: 95.3
click at [236, 101] on input "[PERSON_NAME] : 27 août au 8 septembre 2025" at bounding box center [520, 103] width 662 height 23
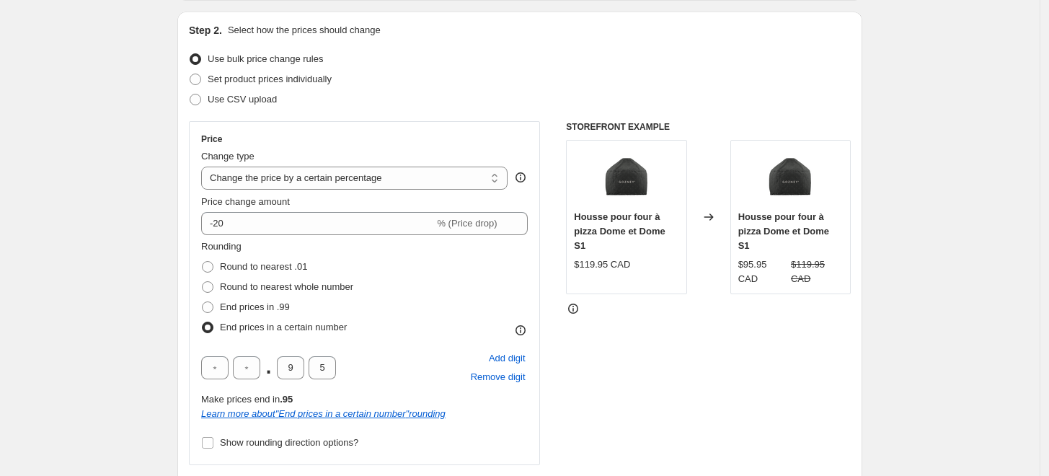
scroll to position [160, 0]
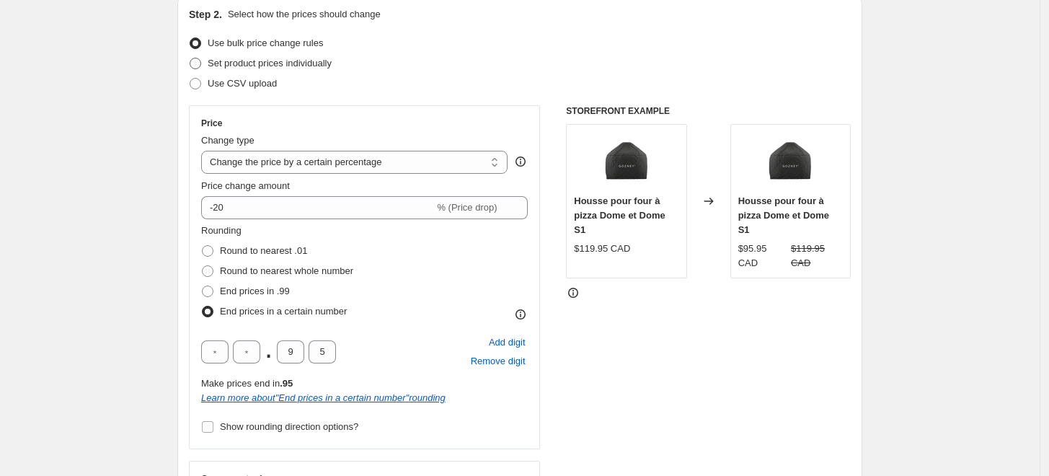
type input "Promo 02 - GOZNEY : 27 août au 8 septembre 2025"
click at [281, 62] on span "Set product prices individually" at bounding box center [270, 63] width 124 height 11
click at [190, 58] on input "Set product prices individually" at bounding box center [190, 58] width 1 height 1
radio input "true"
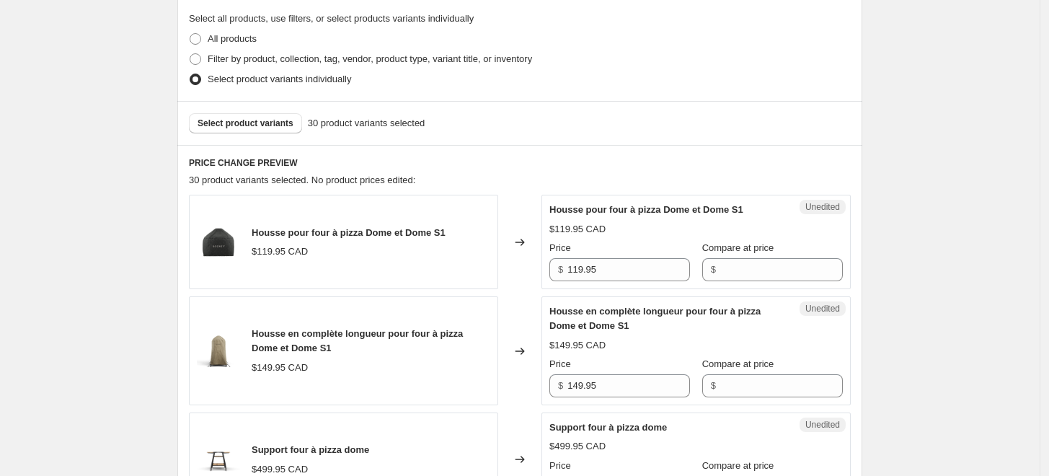
scroll to position [240, 0]
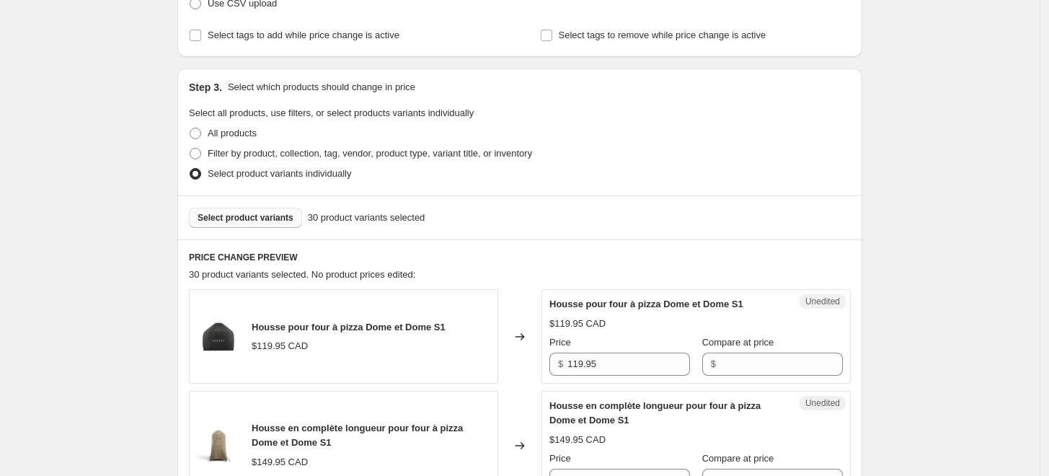
click at [267, 218] on span "Select product variants" at bounding box center [246, 218] width 96 height 12
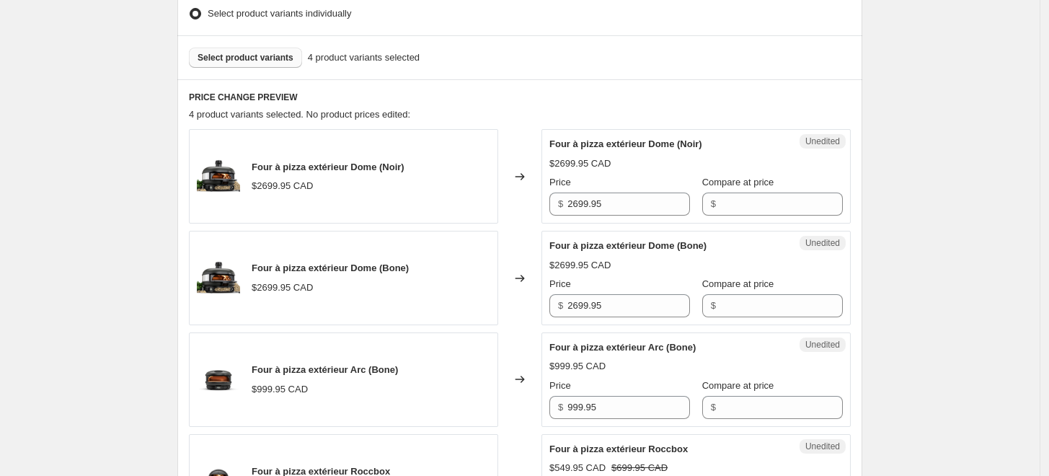
scroll to position [480, 0]
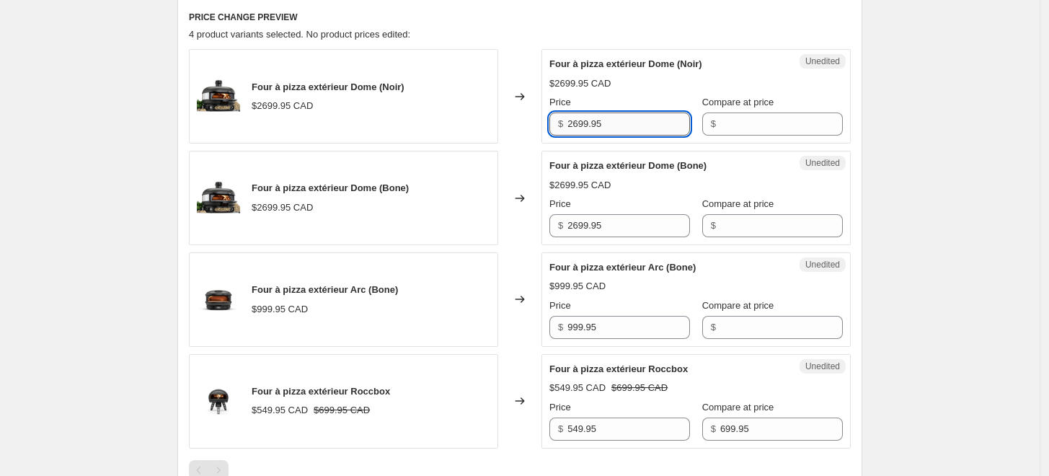
click at [612, 119] on input "2699.95" at bounding box center [628, 123] width 123 height 23
click at [724, 123] on input "Compare at price" at bounding box center [781, 123] width 123 height 23
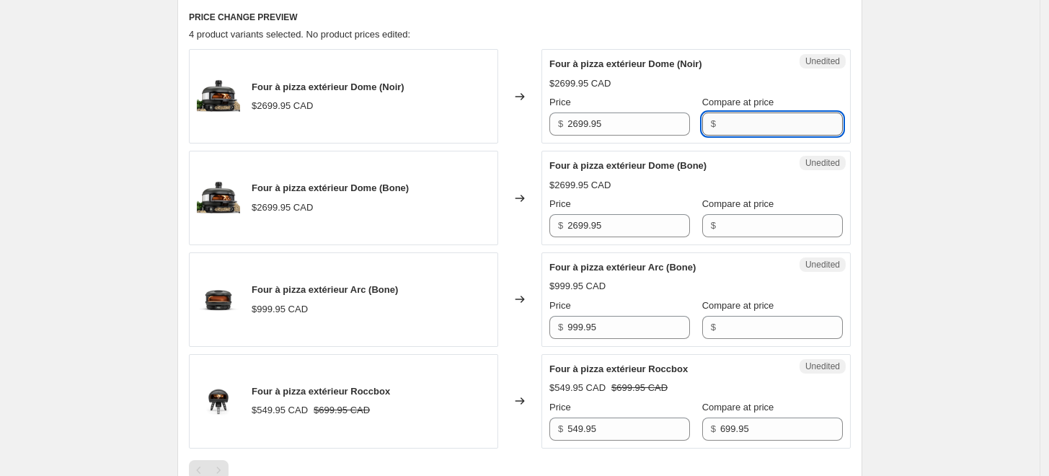
paste input "2699.95"
type input "2699.95"
click at [587, 118] on input "2699.95" at bounding box center [628, 123] width 123 height 23
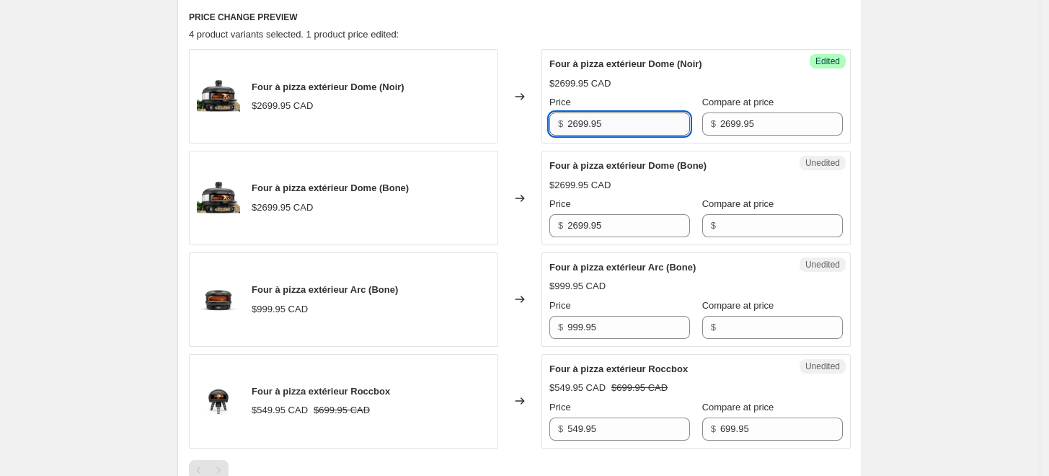
click at [587, 118] on input "2699.95" at bounding box center [628, 123] width 123 height 23
click at [602, 125] on input "2699.95" at bounding box center [628, 123] width 123 height 23
click at [580, 126] on input "2699.95" at bounding box center [628, 123] width 123 height 23
type input "2199.95"
click at [617, 218] on input "2699.95" at bounding box center [628, 225] width 123 height 23
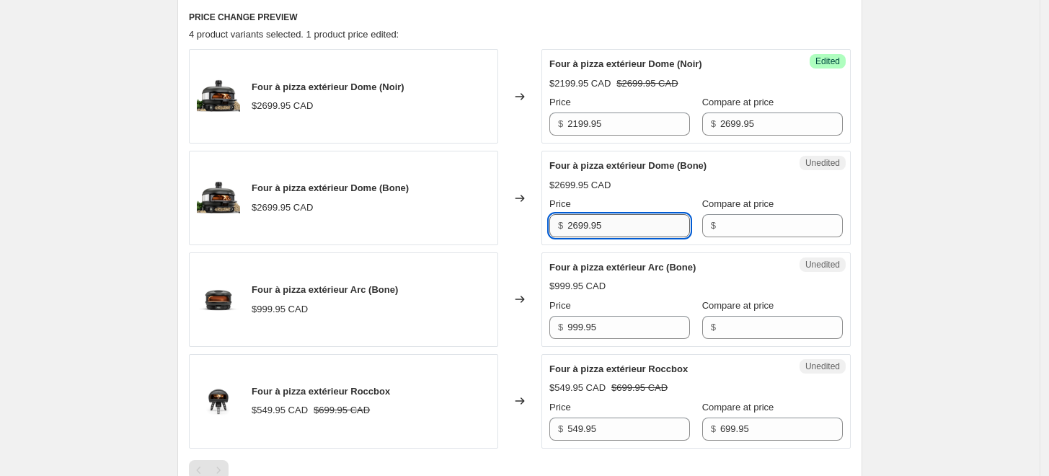
click at [611, 227] on input "2699.95" at bounding box center [628, 225] width 123 height 23
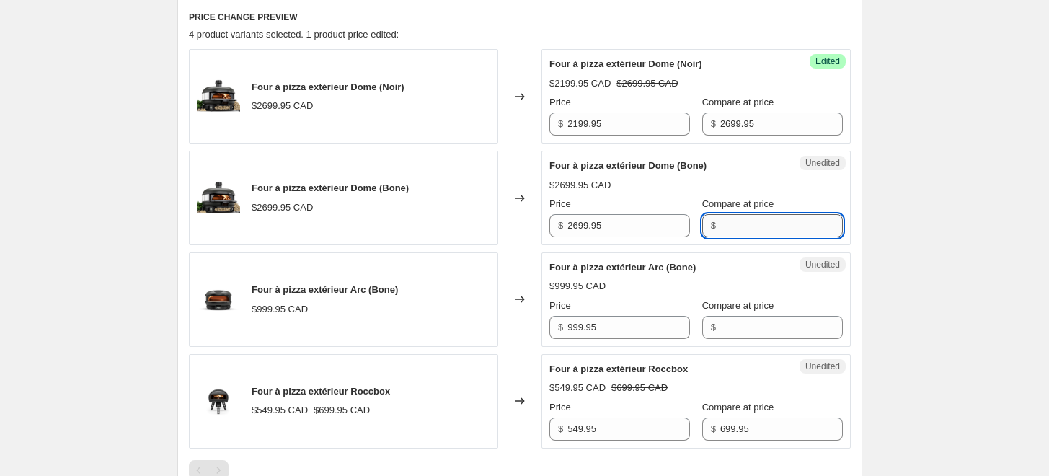
click at [732, 231] on input "Compare at price" at bounding box center [781, 225] width 123 height 23
paste input "2699.95"
type input "2699.95"
click at [629, 123] on input "2199.95" at bounding box center [628, 123] width 123 height 23
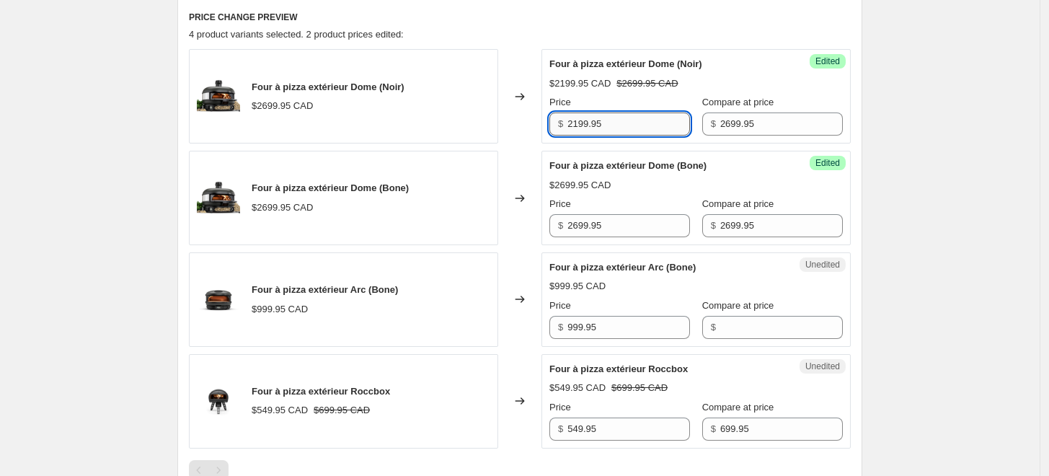
click at [629, 122] on input "2199.95" at bounding box center [628, 123] width 123 height 23
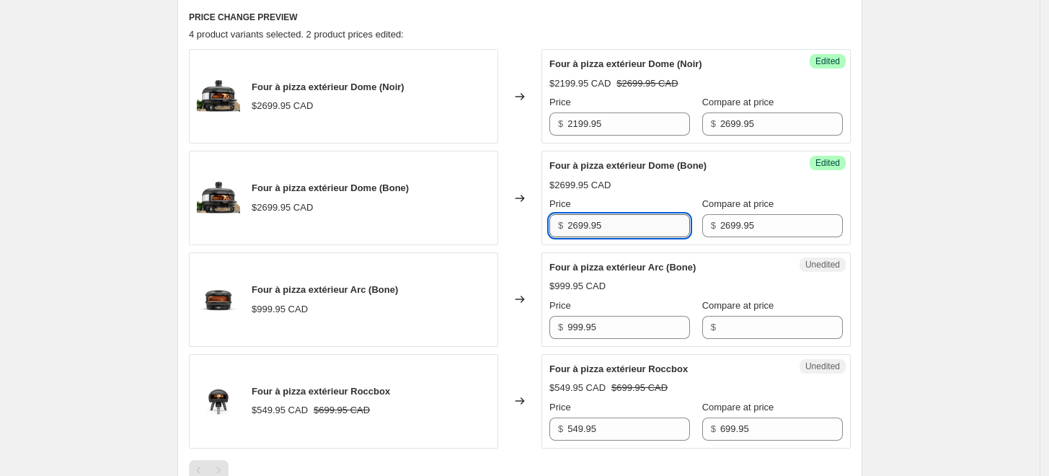
click at [609, 223] on input "2699.95" at bounding box center [628, 225] width 123 height 23
paste input "1"
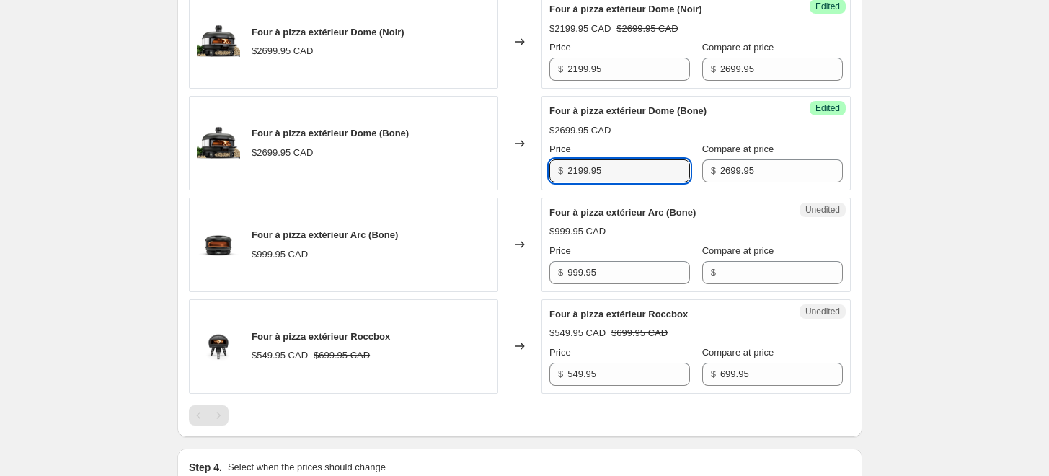
scroll to position [560, 0]
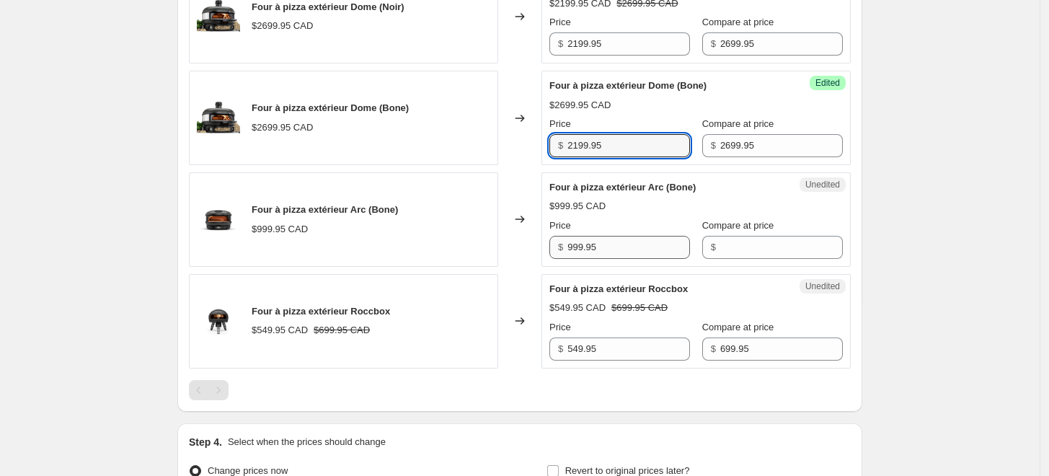
type input "2199.95"
click at [621, 249] on input "999.95" at bounding box center [628, 247] width 123 height 23
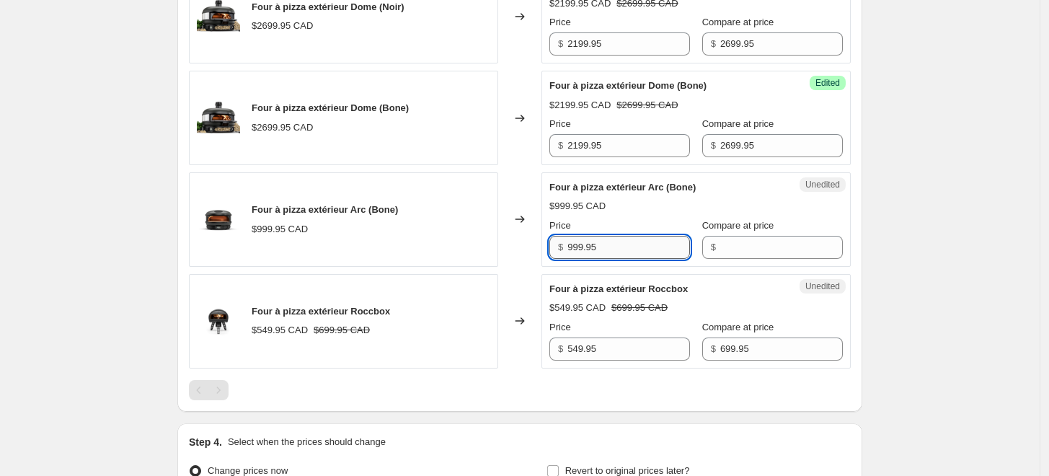
click at [621, 249] on input "999.95" at bounding box center [628, 247] width 123 height 23
click at [738, 243] on input "Compare at price" at bounding box center [781, 247] width 123 height 23
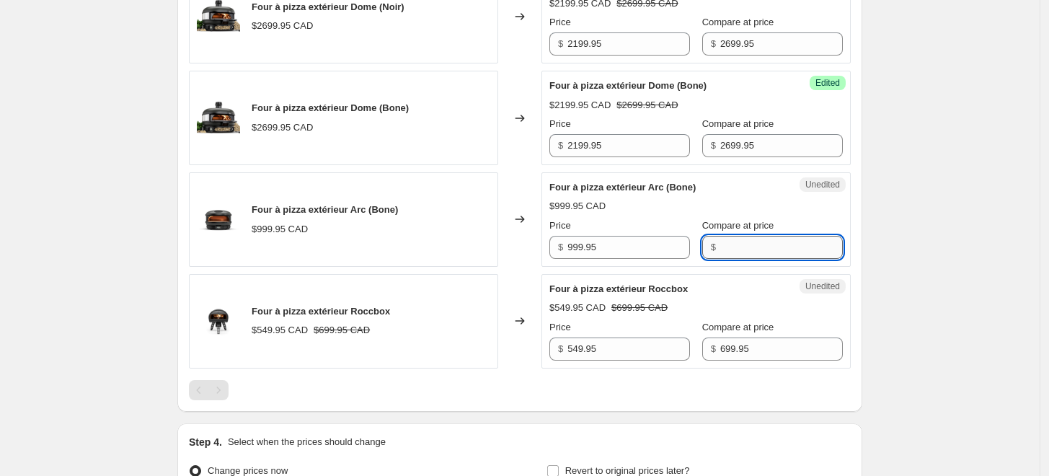
paste input "999.95"
type input "999.95"
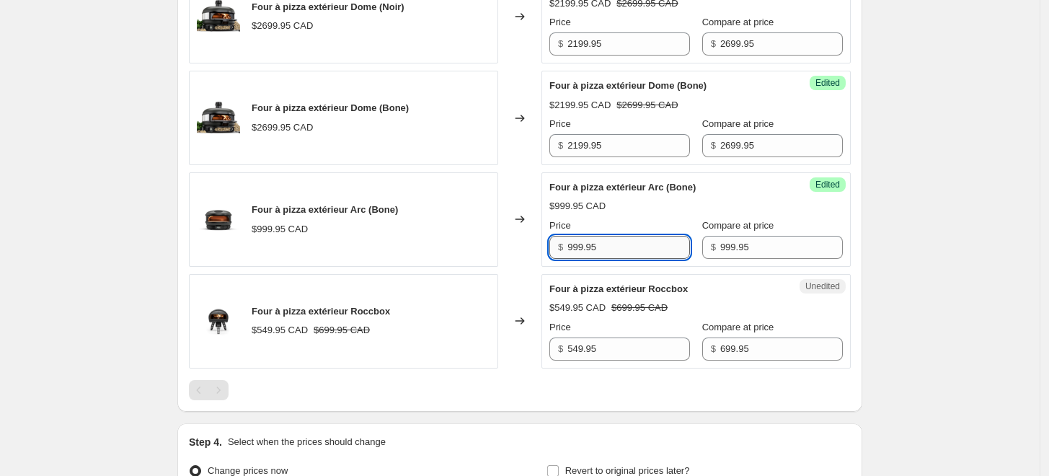
click at [641, 245] on input "999.95" at bounding box center [628, 247] width 123 height 23
click at [572, 243] on input "999.95" at bounding box center [628, 247] width 123 height 23
type input "849.95"
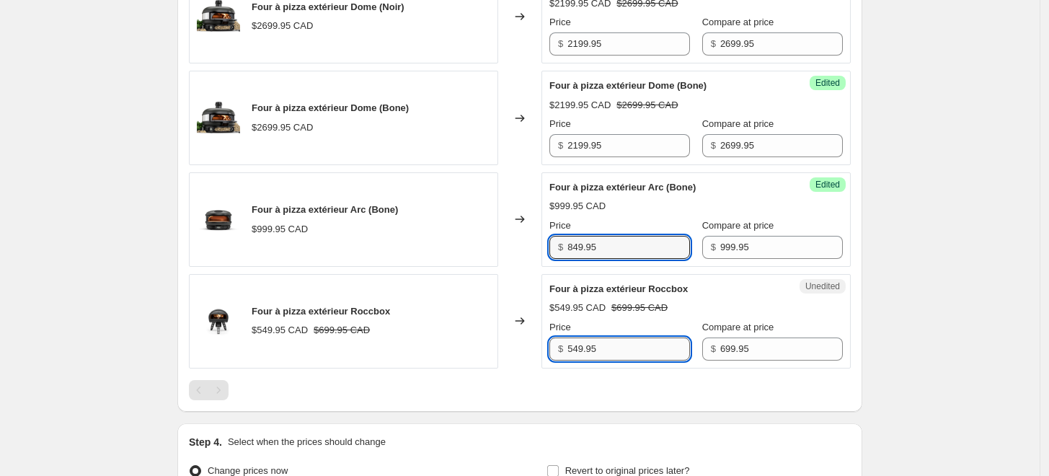
click at [592, 354] on input "549.95" at bounding box center [628, 348] width 123 height 23
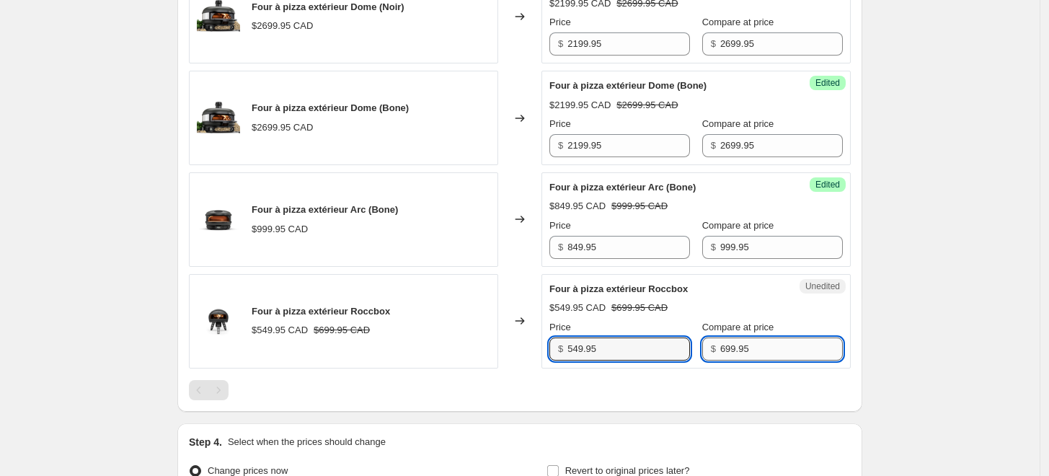
click at [728, 349] on input "699.95" at bounding box center [781, 348] width 123 height 23
click at [646, 342] on input "549.95" at bounding box center [628, 348] width 123 height 23
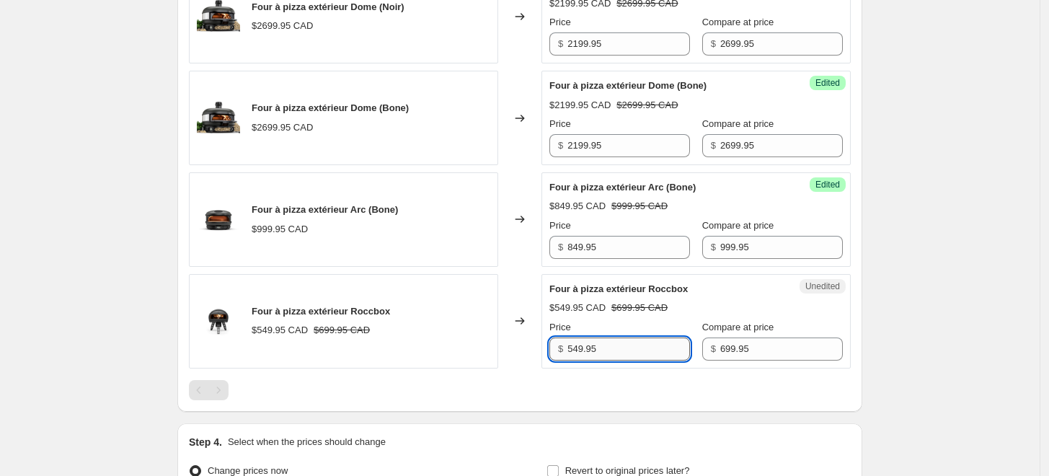
paste input "69"
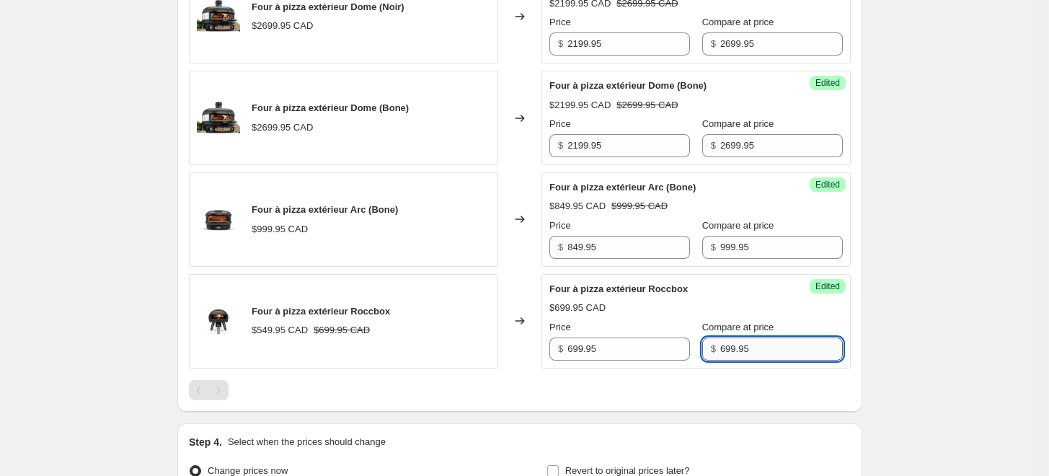
click at [733, 349] on input "699.95" at bounding box center [781, 348] width 123 height 23
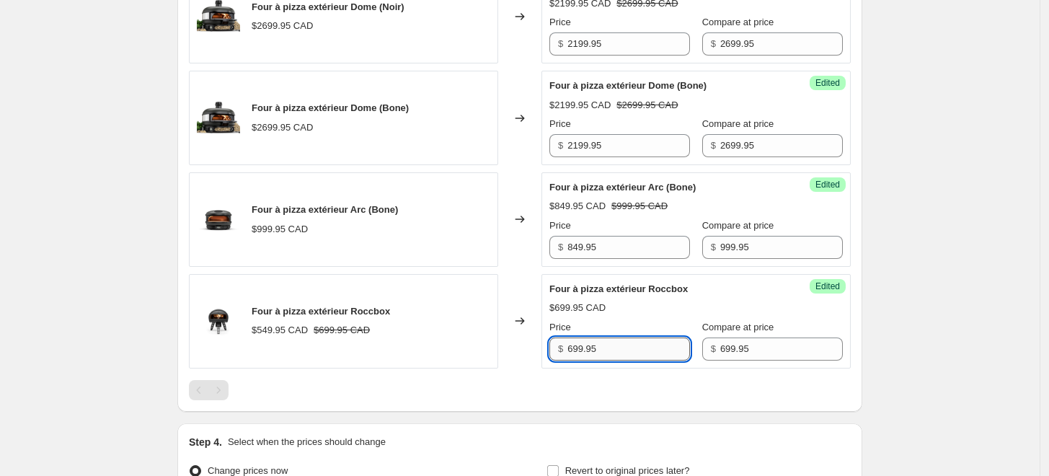
click at [637, 350] on input "699.95" at bounding box center [628, 348] width 123 height 23
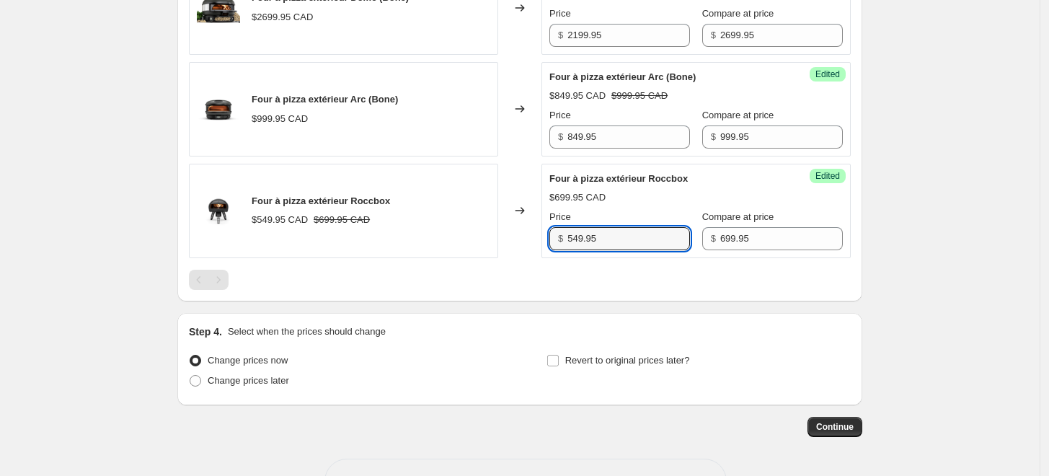
scroll to position [717, 0]
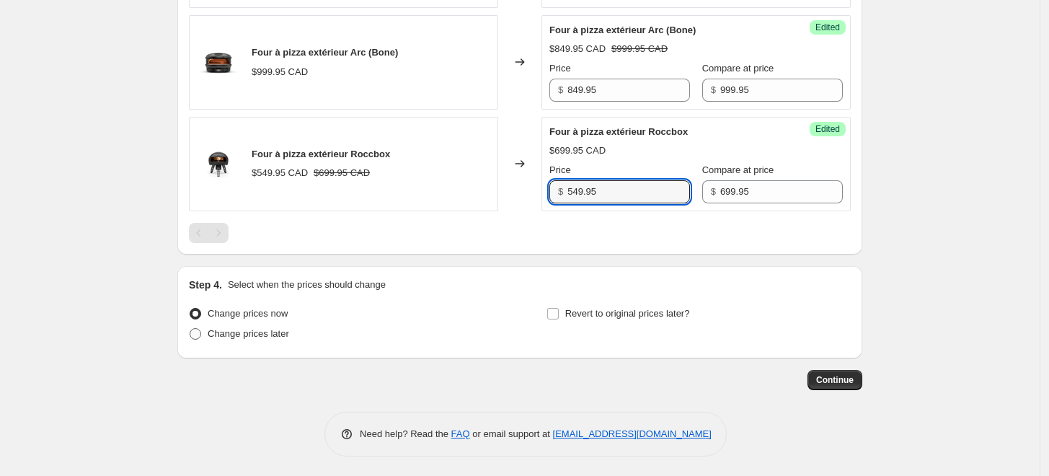
type input "549.95"
click at [249, 328] on span "Change prices later" at bounding box center [248, 333] width 81 height 11
click at [190, 328] on input "Change prices later" at bounding box center [190, 328] width 1 height 1
radio input "true"
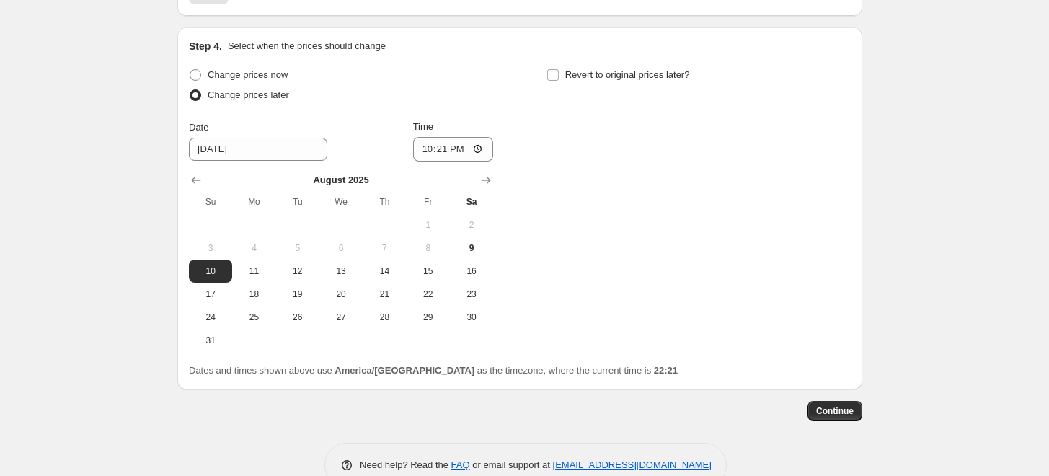
scroll to position [957, 0]
click at [345, 322] on button "27" at bounding box center [340, 315] width 43 height 23
type input "[DATE]"
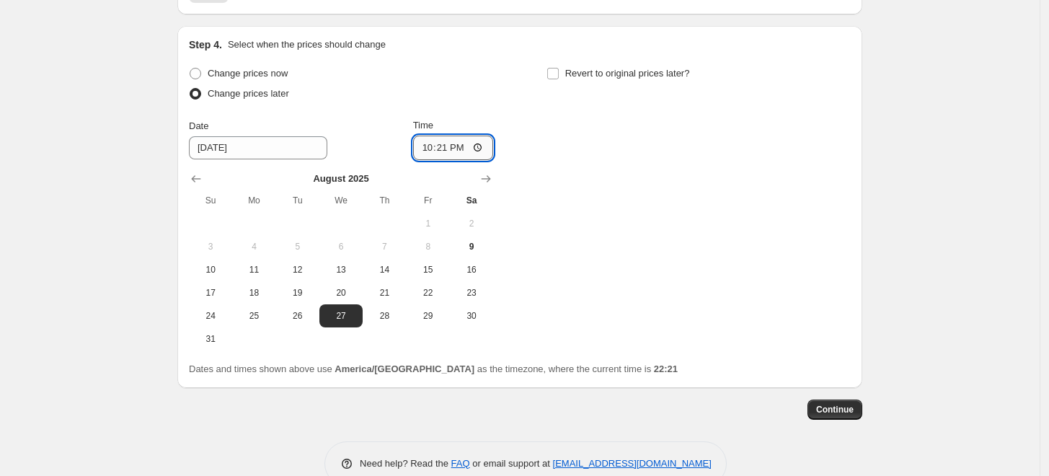
click at [450, 148] on input "22:21" at bounding box center [453, 148] width 81 height 25
click at [450, 148] on input "23:21" at bounding box center [453, 148] width 81 height 25
type input "00:00"
click at [603, 71] on span "Revert to original prices later?" at bounding box center [627, 73] width 125 height 11
click at [559, 71] on input "Revert to original prices later?" at bounding box center [553, 74] width 12 height 12
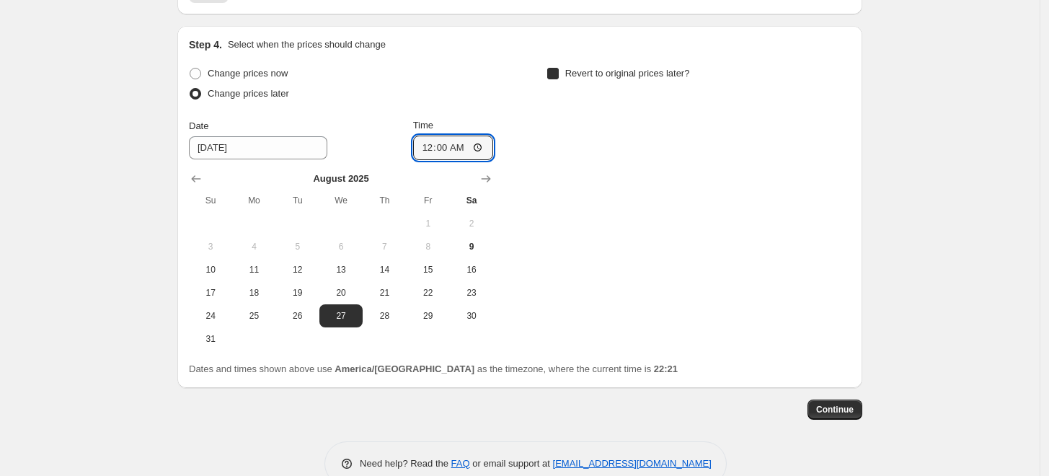
checkbox input "true"
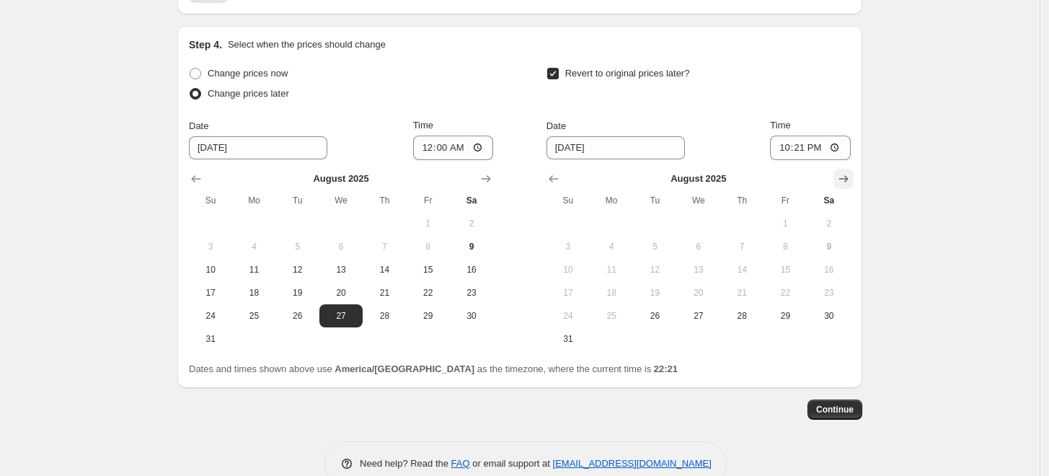
click at [853, 177] on button "Show next month, September 2025" at bounding box center [843, 179] width 20 height 20
click at [627, 250] on span "8" at bounding box center [611, 247] width 32 height 12
type input "[DATE]"
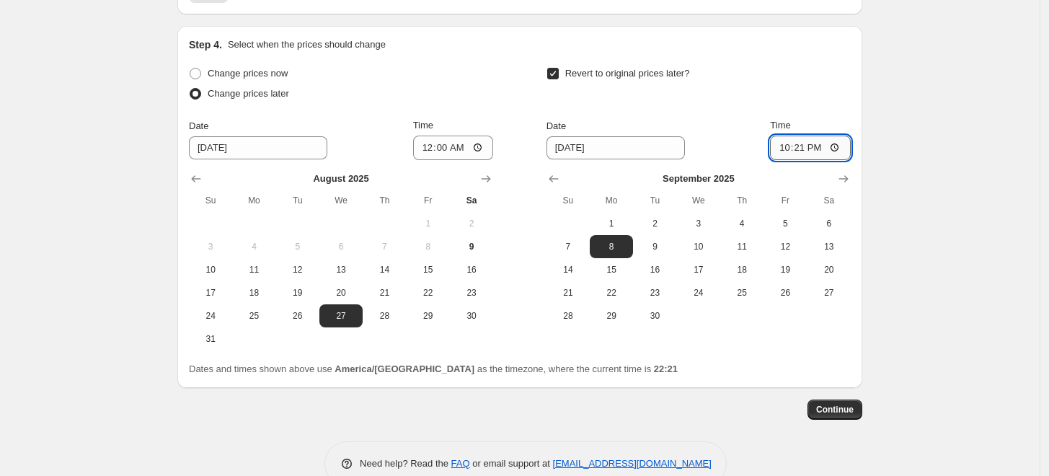
click at [806, 141] on input "22:21" at bounding box center [810, 148] width 81 height 25
type input "23:59"
click at [851, 79] on div "Revert to original prices later?" at bounding box center [698, 84] width 304 height 43
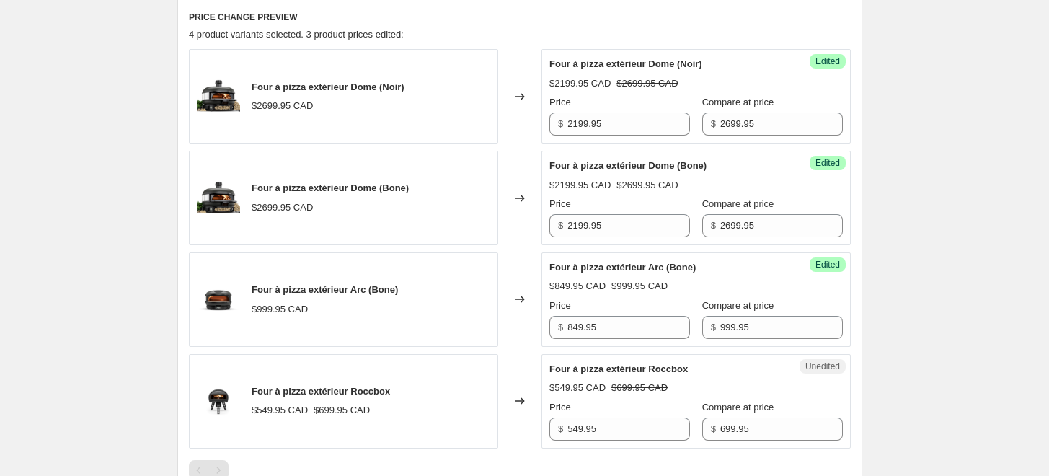
scroll to position [987, 0]
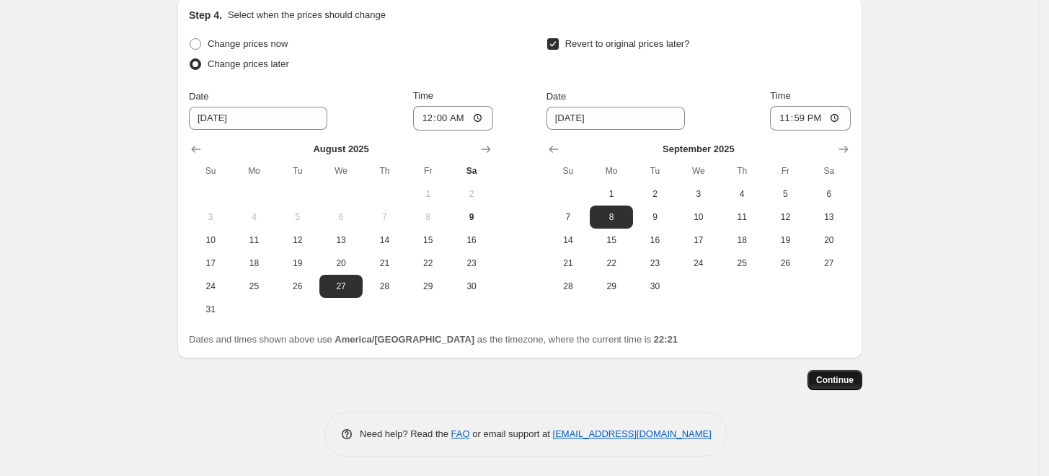
click at [853, 380] on span "Continue" at bounding box center [834, 380] width 37 height 12
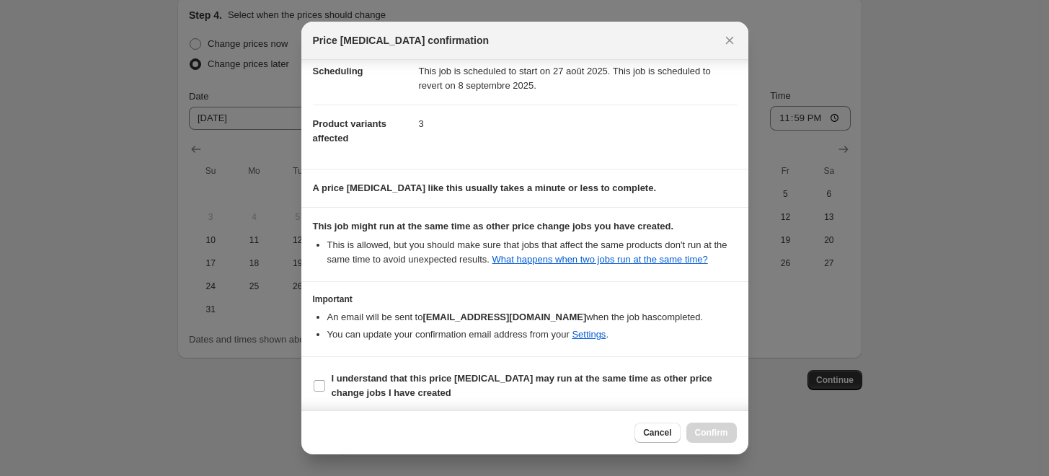
scroll to position [50, 0]
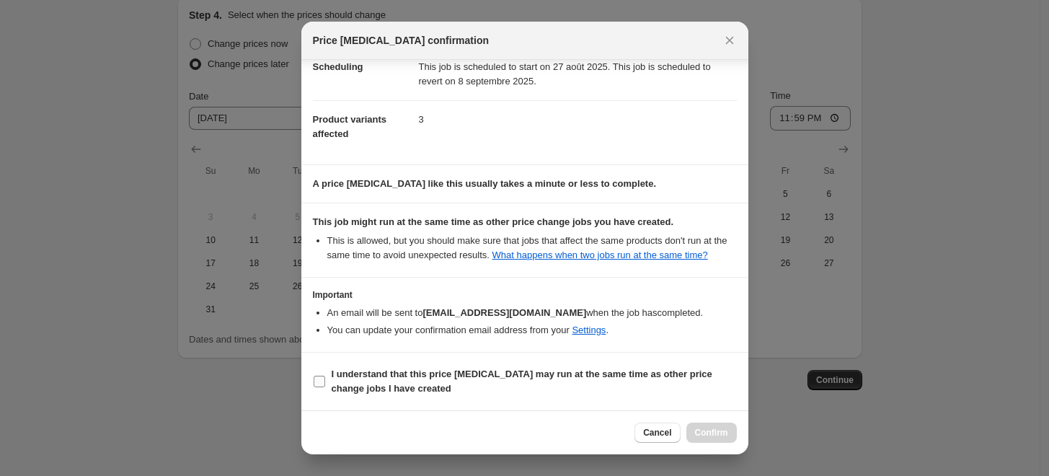
click at [525, 376] on b "I understand that this price [MEDICAL_DATA] may run at the same time as other p…" at bounding box center [522, 380] width 381 height 25
click at [325, 376] on input "I understand that this price [MEDICAL_DATA] may run at the same time as other p…" at bounding box center [320, 382] width 12 height 12
checkbox input "true"
click at [724, 433] on span "Confirm" at bounding box center [711, 433] width 33 height 12
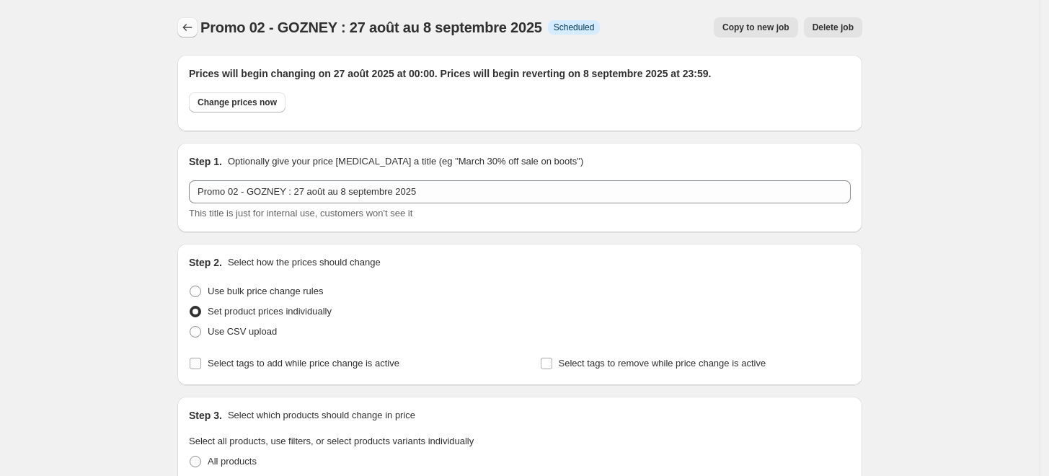
click at [193, 29] on icon "Price change jobs" at bounding box center [187, 27] width 14 height 14
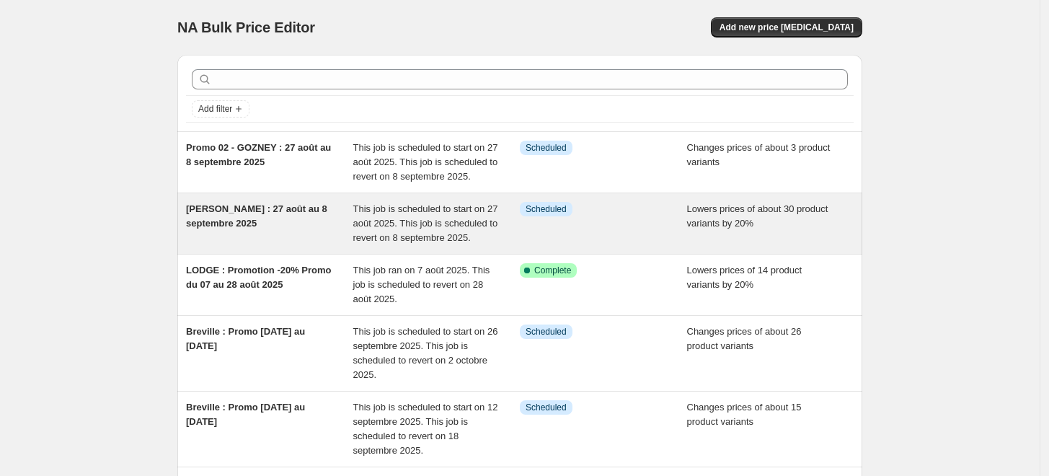
click at [383, 208] on span "This job is scheduled to start on 27 août 2025. This job is scheduled to revert…" at bounding box center [425, 223] width 145 height 40
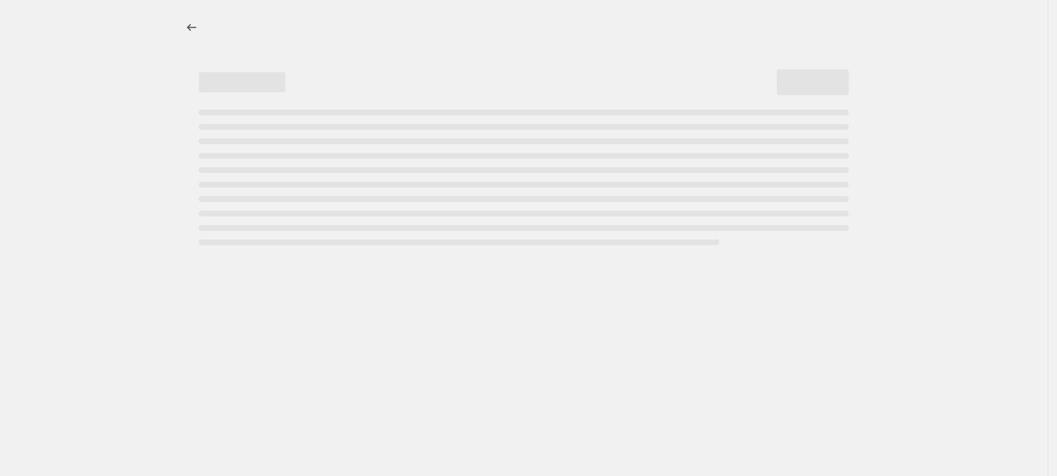
select select "percentage"
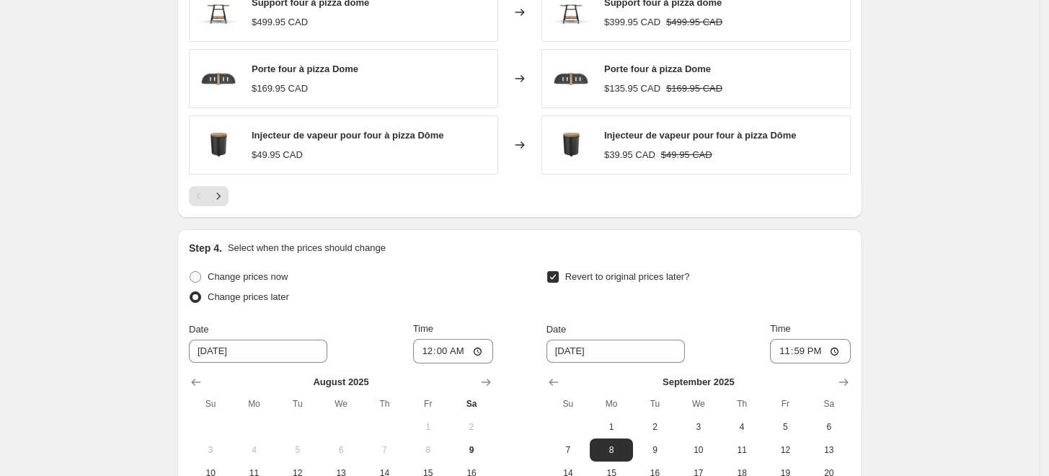
scroll to position [1214, 0]
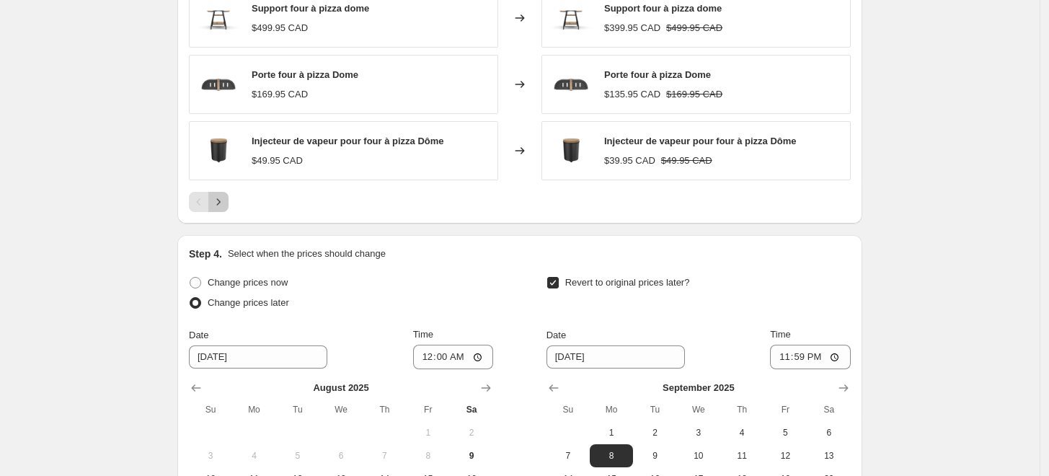
click at [229, 201] on button "Next" at bounding box center [218, 202] width 20 height 20
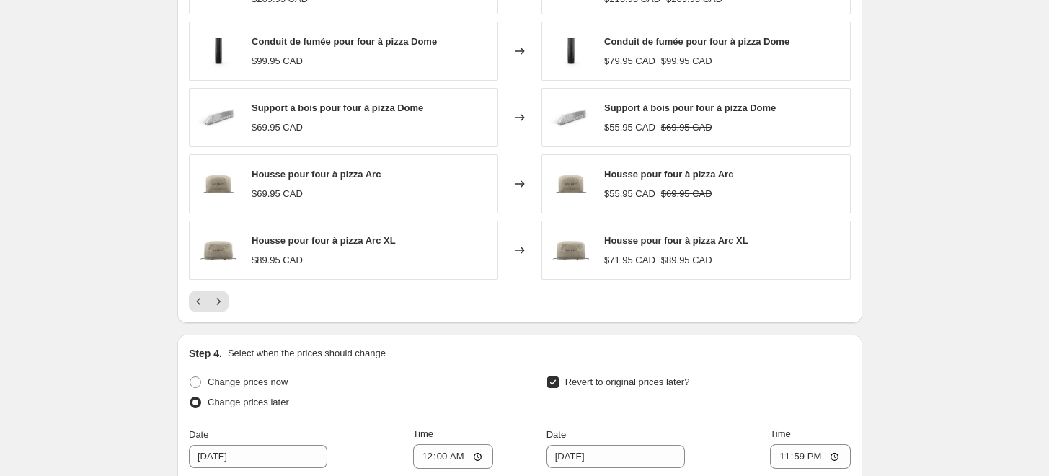
scroll to position [974, 0]
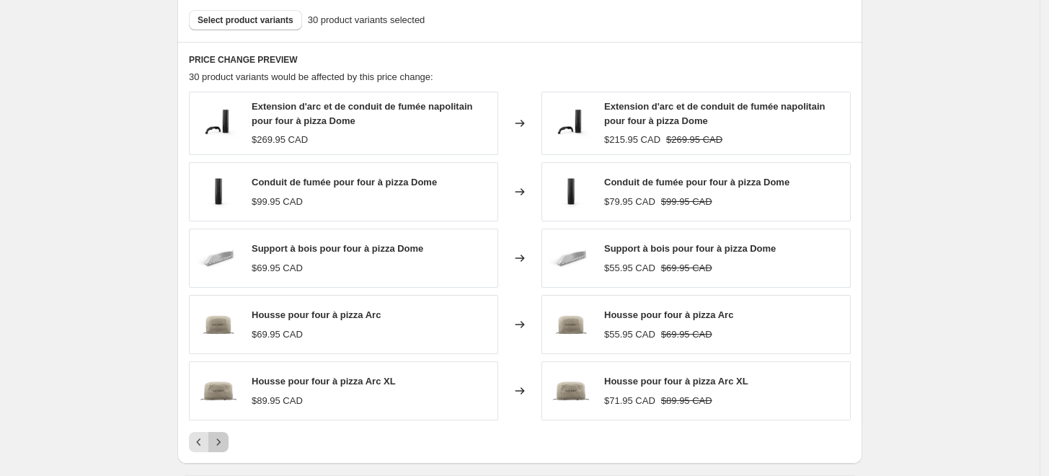
click at [216, 442] on icon "Next" at bounding box center [218, 442] width 14 height 14
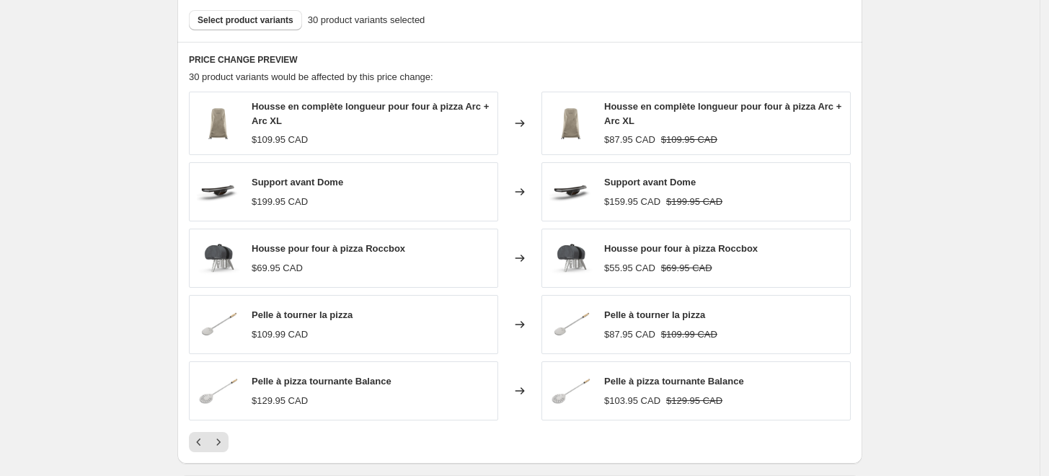
scroll to position [1054, 0]
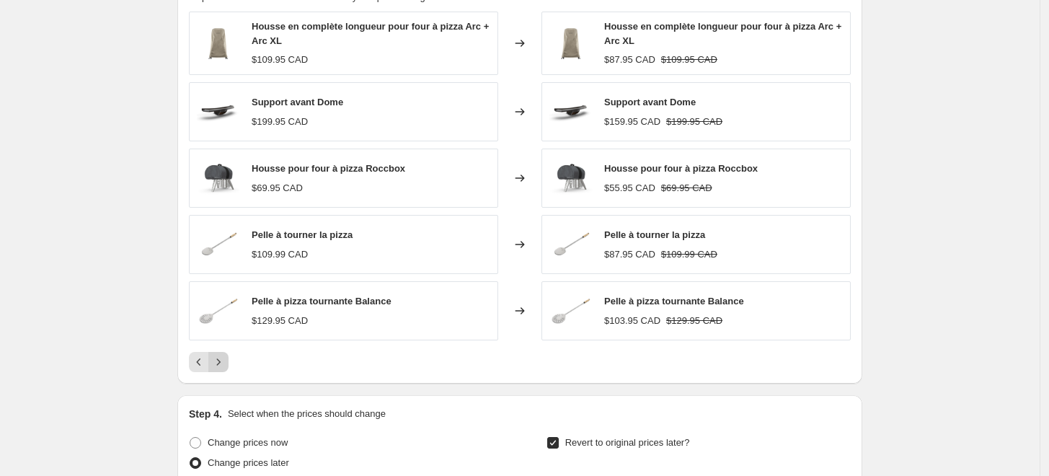
click at [226, 358] on icon "Next" at bounding box center [218, 362] width 14 height 14
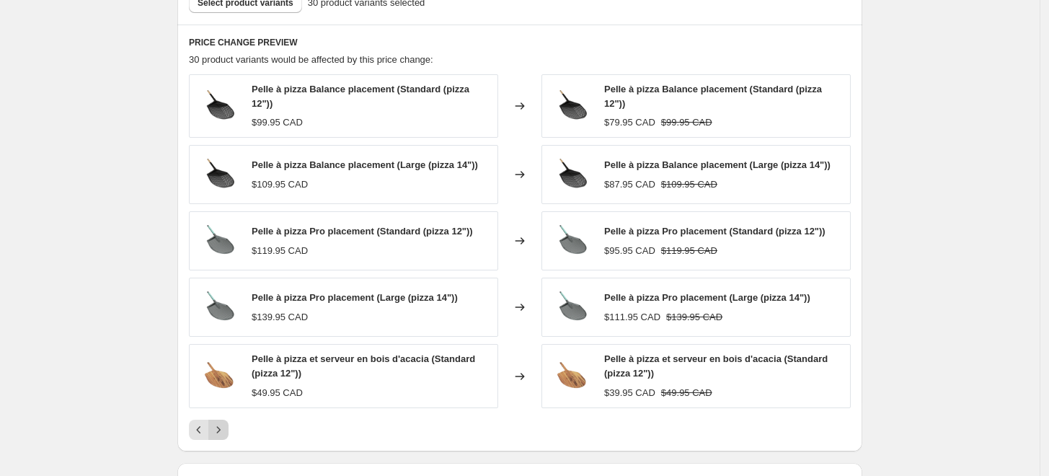
scroll to position [974, 0]
